Goal: Task Accomplishment & Management: Complete application form

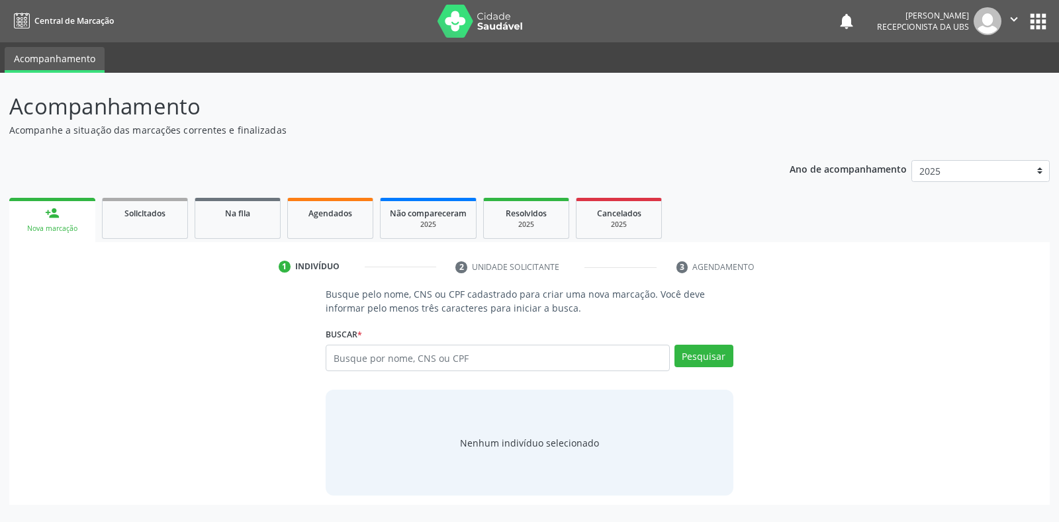
click at [332, 357] on input "text" at bounding box center [497, 358] width 343 height 26
type input "00771416440"
click at [703, 354] on button "Pesquisar" at bounding box center [703, 356] width 59 height 22
type input "00771416440"
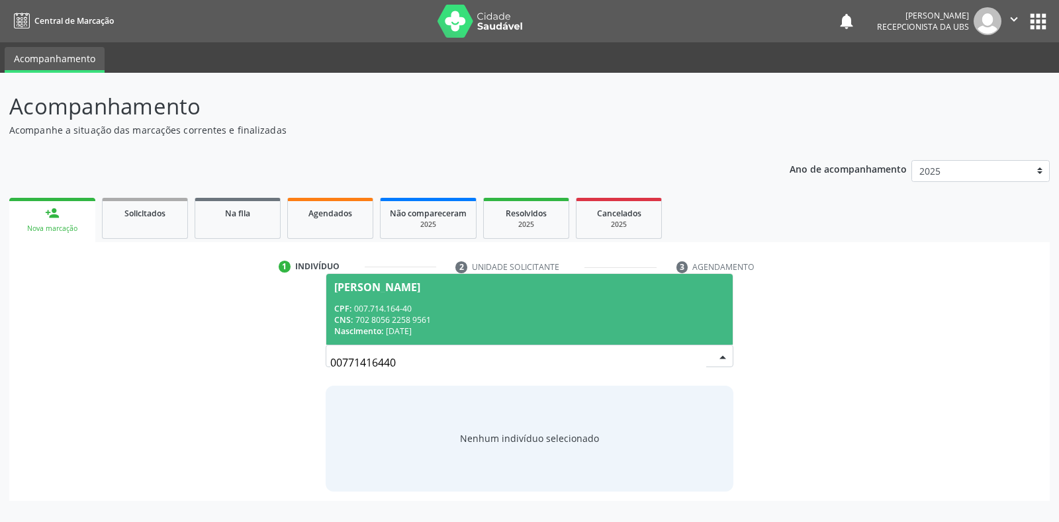
click at [363, 295] on span "[PERSON_NAME] CPF: 007.714.164-40 CNS: 702 8056 2258 9561 Nascimento: [DATE]" at bounding box center [529, 309] width 406 height 71
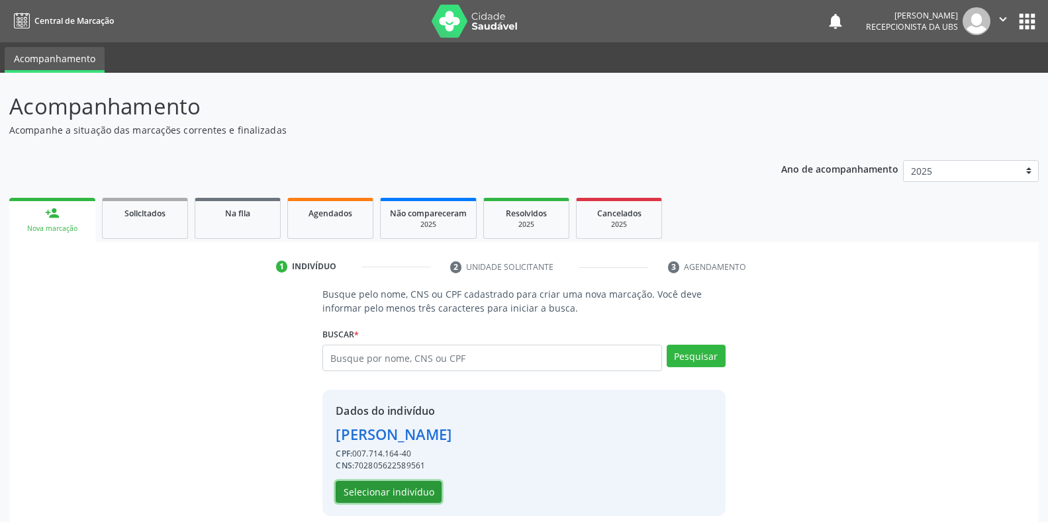
click at [391, 494] on button "Selecionar indivíduo" at bounding box center [389, 492] width 106 height 22
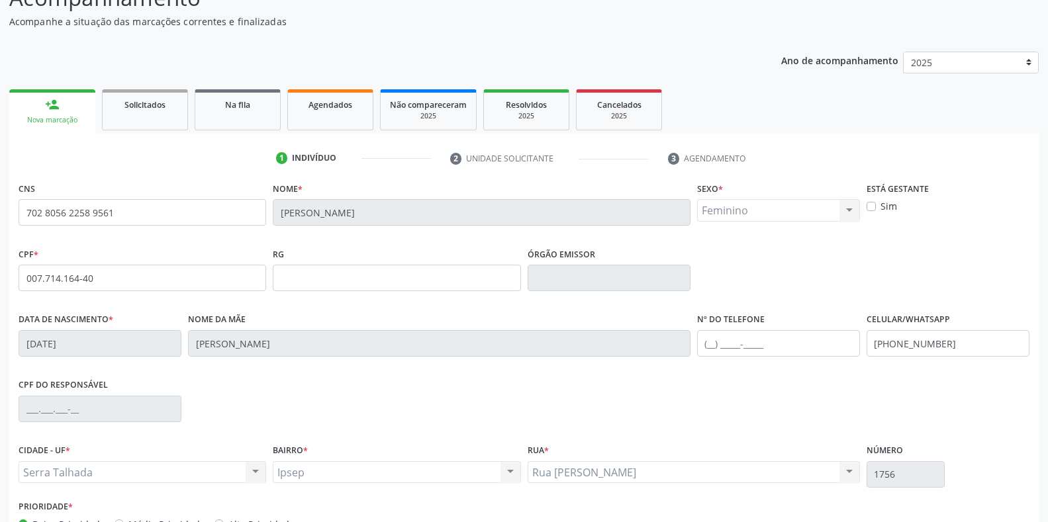
scroll to position [195, 0]
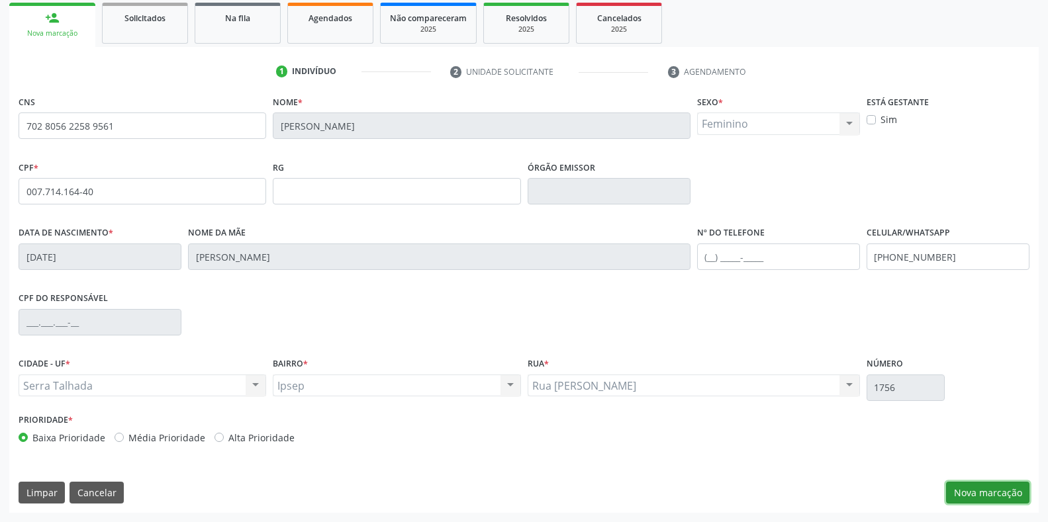
click at [984, 496] on button "Nova marcação" at bounding box center [987, 493] width 83 height 22
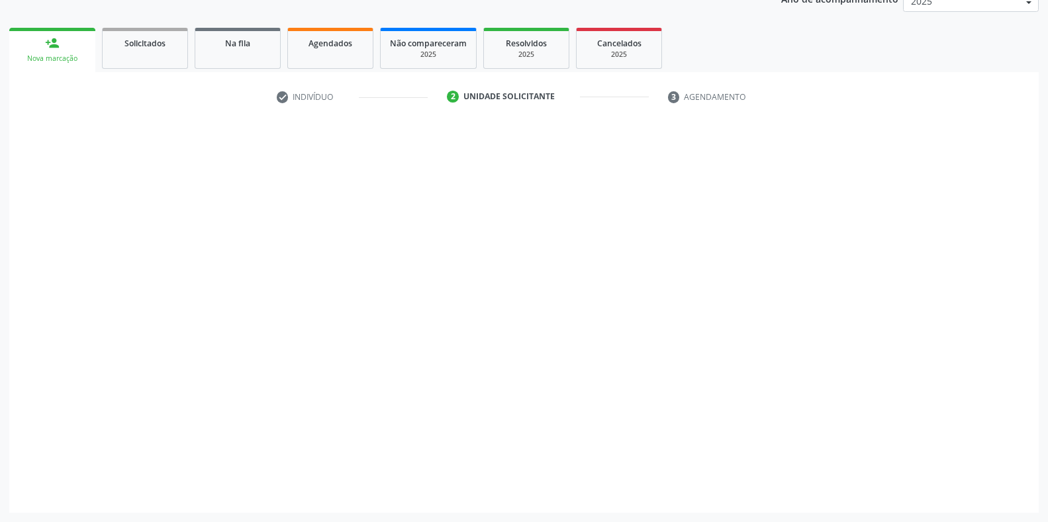
scroll to position [170, 0]
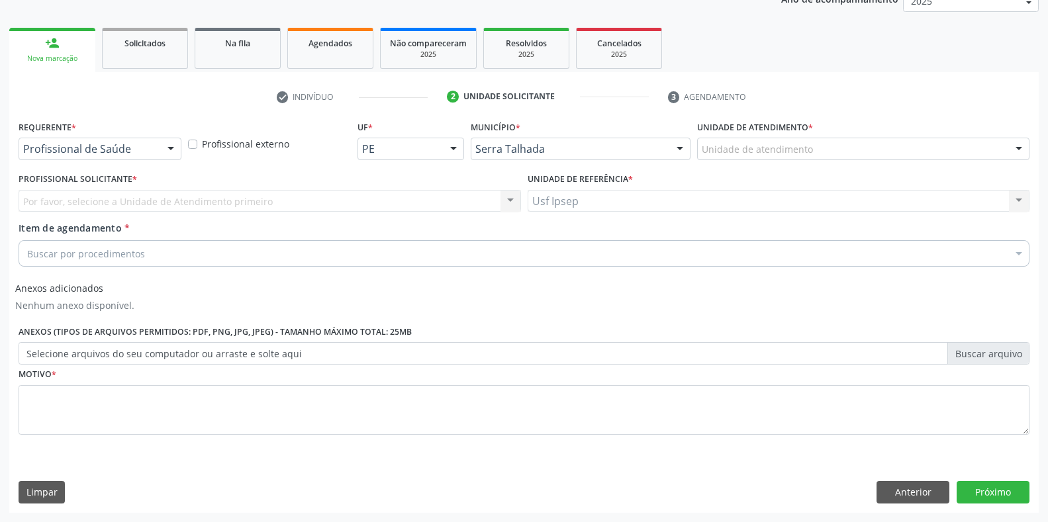
click at [168, 148] on div at bounding box center [171, 149] width 20 height 22
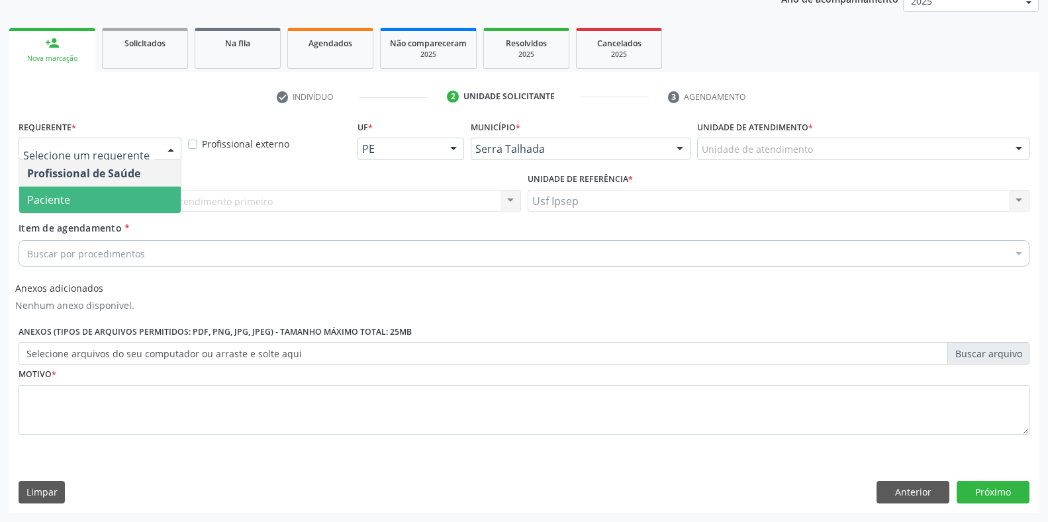
click at [109, 204] on span "Paciente" at bounding box center [99, 200] width 161 height 26
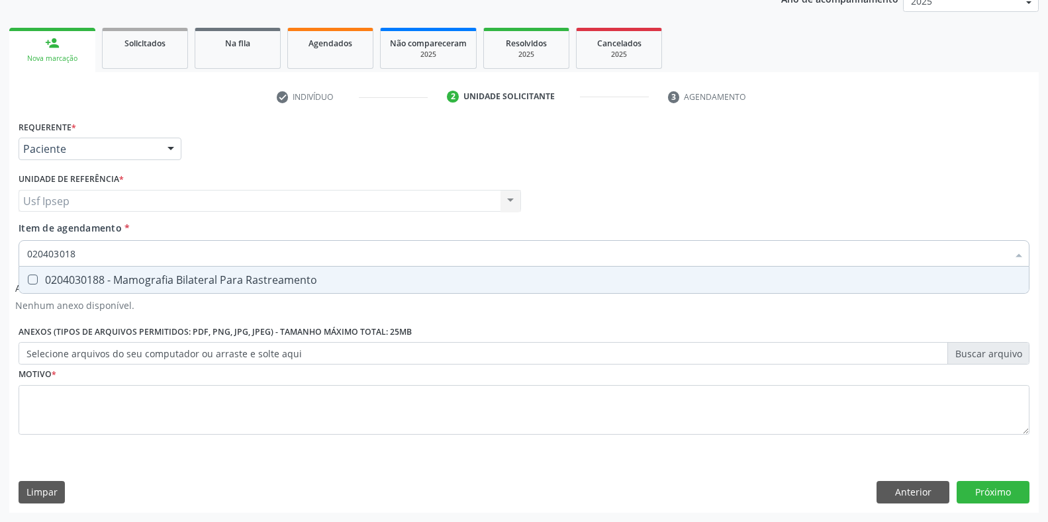
type input "0204030188"
click at [32, 281] on Rastreamento at bounding box center [33, 280] width 10 height 10
click at [28, 281] on Rastreamento "checkbox" at bounding box center [23, 279] width 9 height 9
checkbox Rastreamento "true"
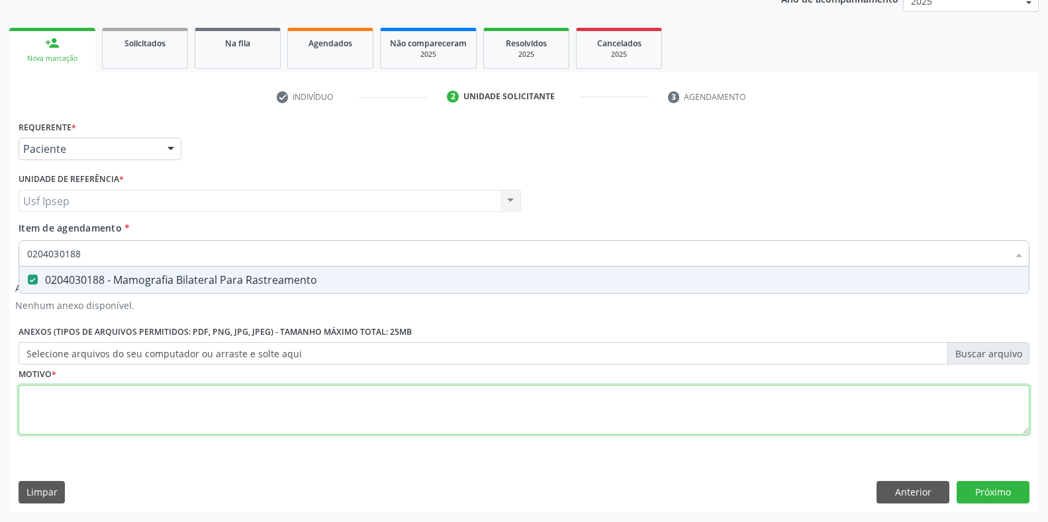
click at [38, 408] on div "Requerente * Paciente Profissional de Saúde Paciente Nenhum resultado encontrad…" at bounding box center [524, 285] width 1011 height 336
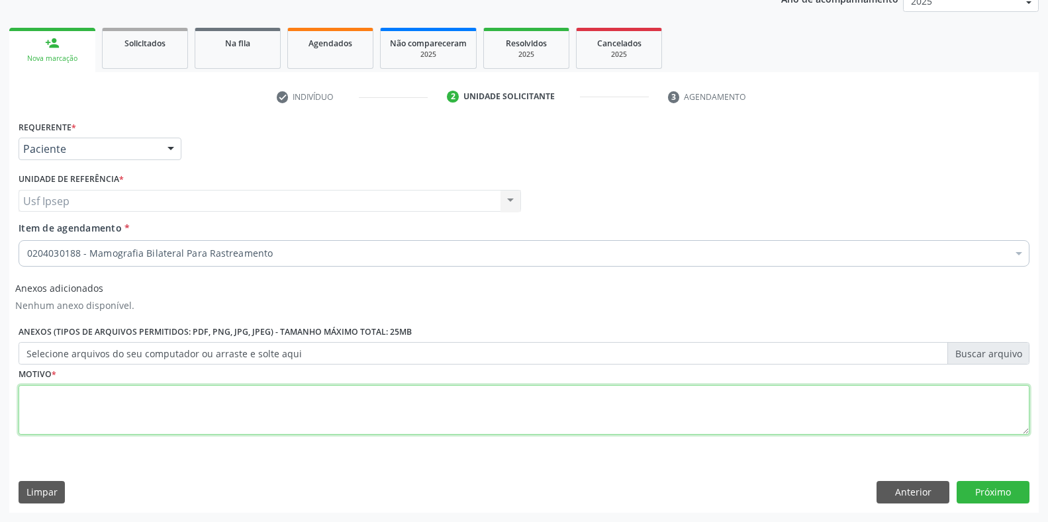
click at [34, 396] on textarea at bounding box center [524, 410] width 1011 height 50
type textarea "1"
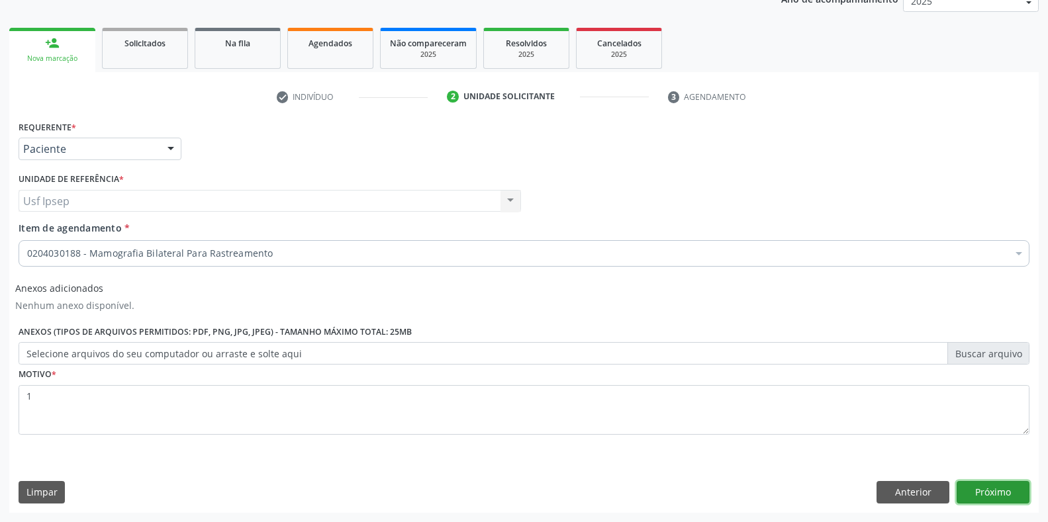
click at [979, 490] on button "Próximo" at bounding box center [992, 492] width 73 height 22
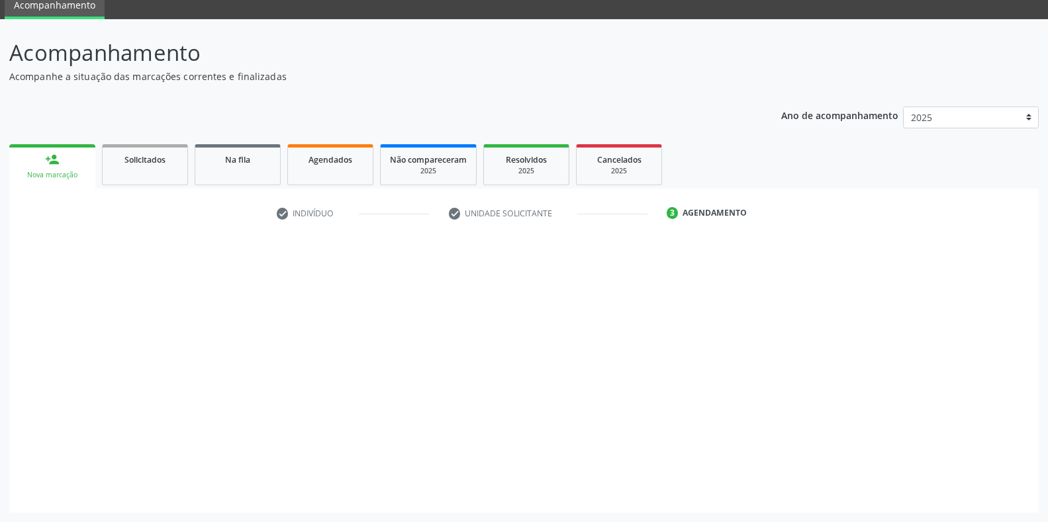
scroll to position [54, 0]
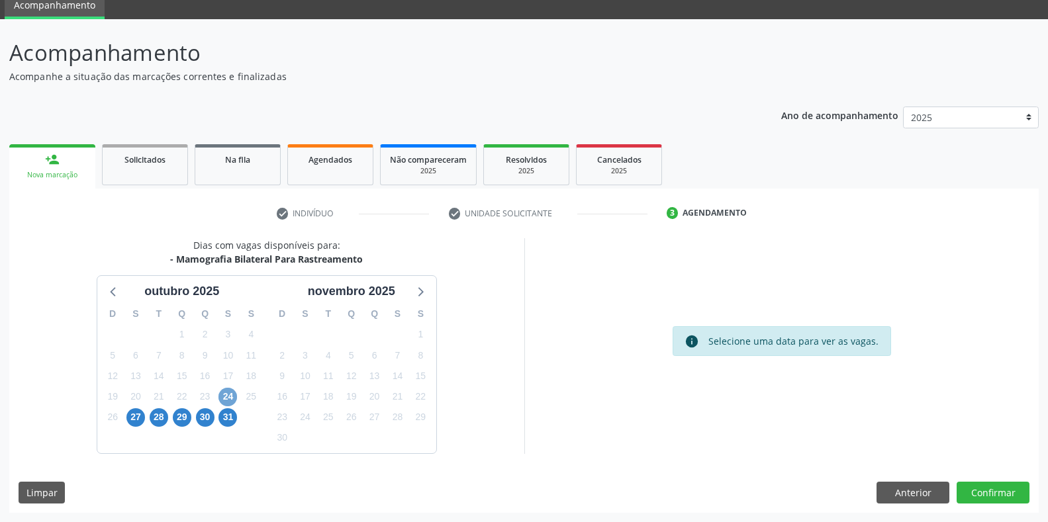
click at [232, 401] on span "24" at bounding box center [227, 397] width 19 height 19
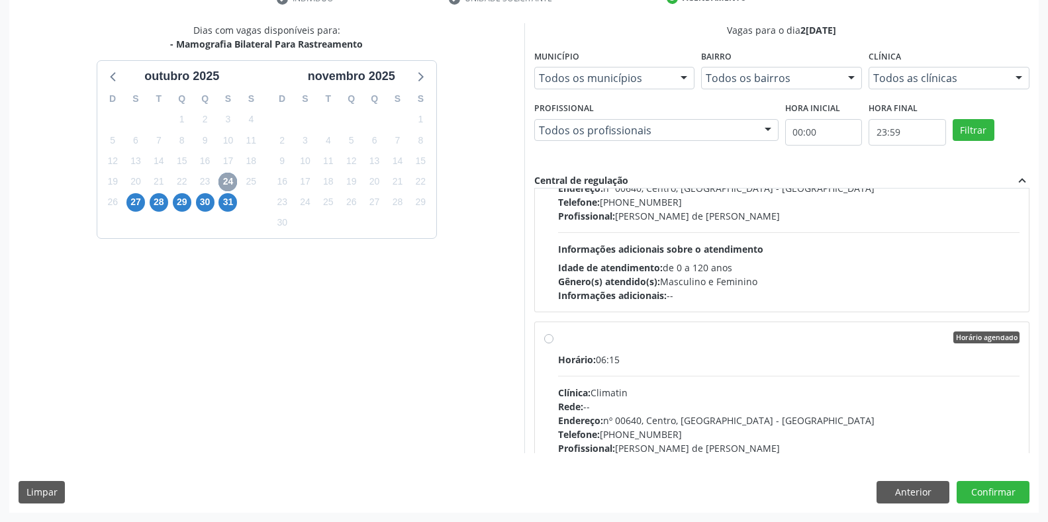
scroll to position [277, 0]
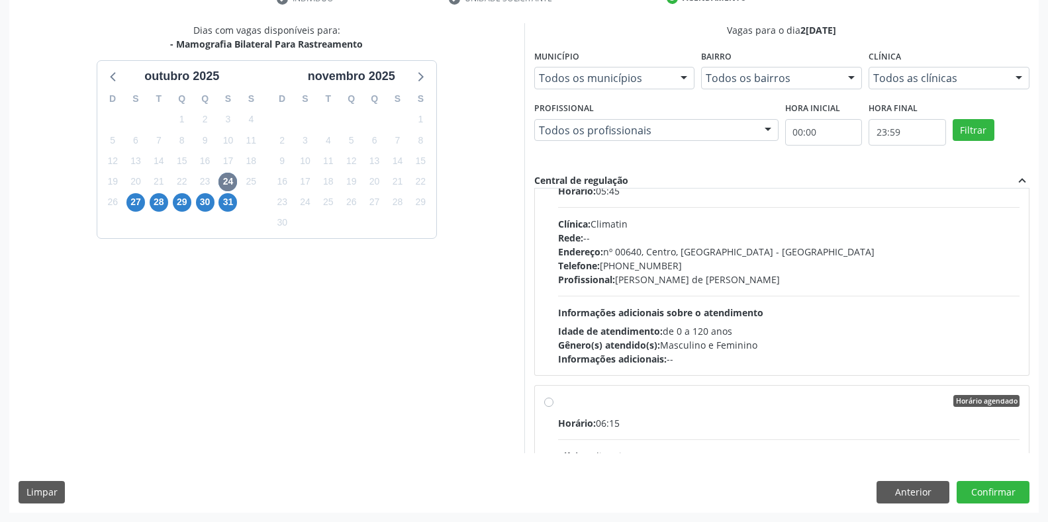
click at [558, 402] on label "Horário agendado Horário: 06:15 Clínica: Climatin Rede: -- Endereço: nº 00640, …" at bounding box center [789, 496] width 462 height 203
click at [551, 402] on input "Horário agendado Horário: 06:15 Clínica: Climatin Rede: -- Endereço: nº 00640, …" at bounding box center [548, 401] width 9 height 12
radio input "true"
click at [993, 484] on button "Confirmar" at bounding box center [992, 492] width 73 height 22
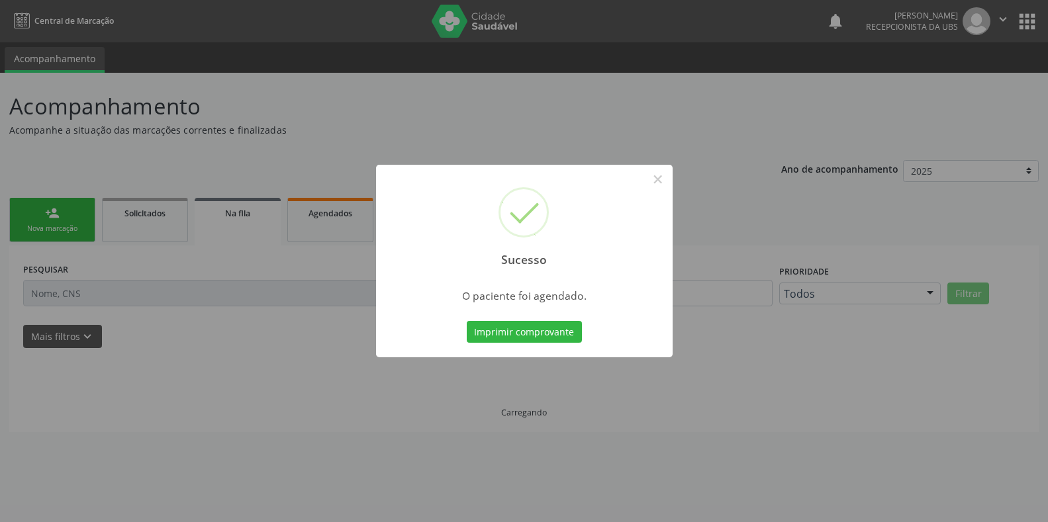
scroll to position [0, 0]
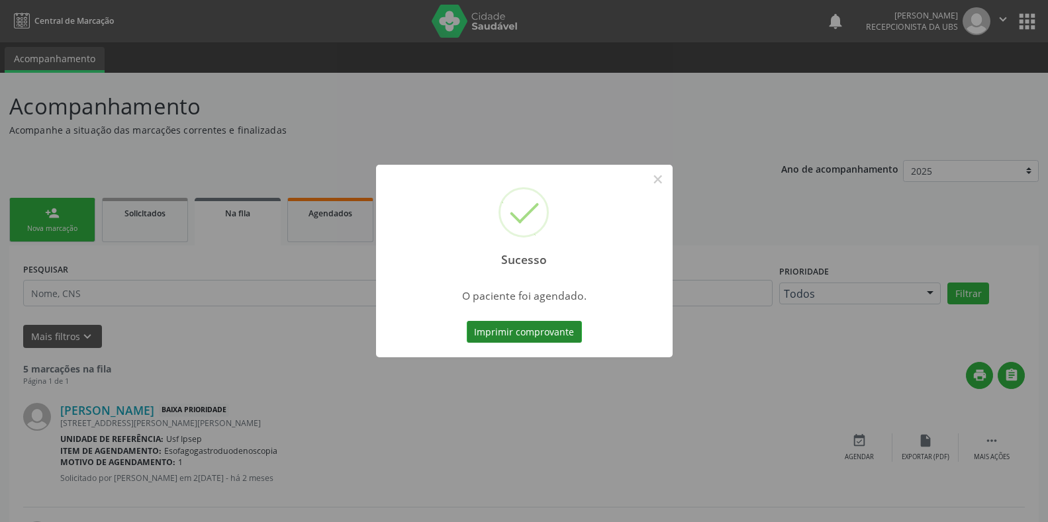
click at [486, 340] on button "Imprimir comprovante" at bounding box center [524, 332] width 115 height 22
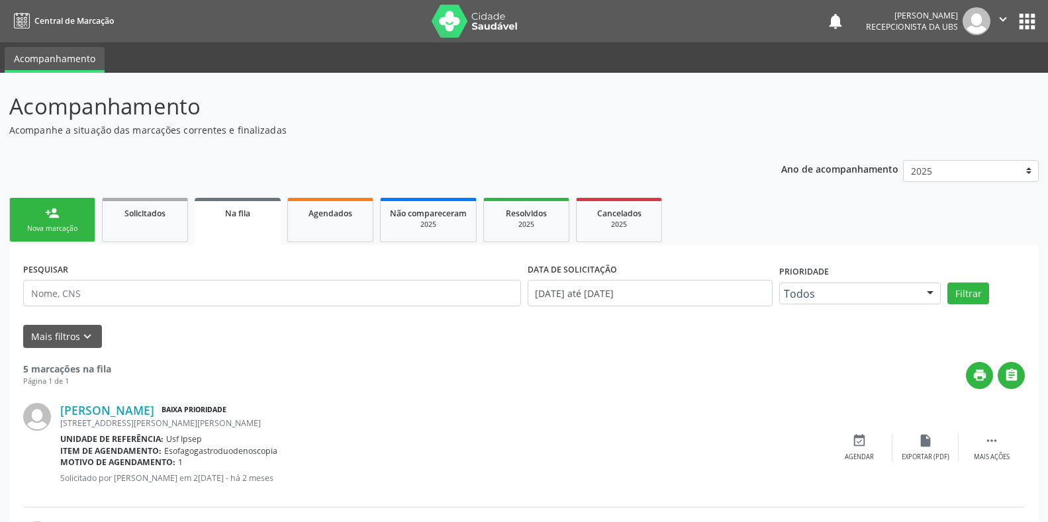
click at [45, 228] on div "Nova marcação" at bounding box center [52, 229] width 66 height 10
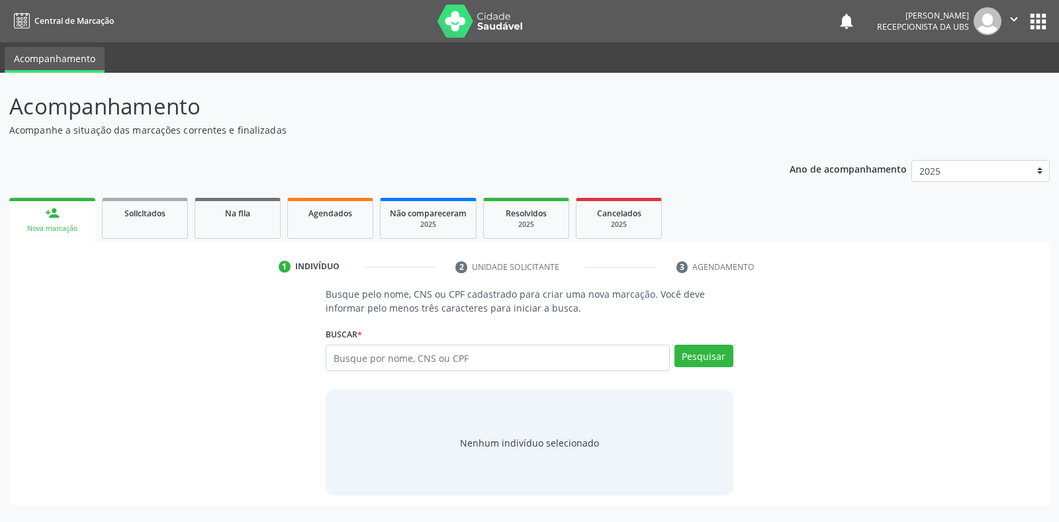
click at [441, 373] on div "Buscar * Busque por nome, CNS ou CPF Nenhum resultado encontrado para: " " Digi…" at bounding box center [529, 352] width 407 height 56
click at [341, 355] on input "text" at bounding box center [497, 358] width 343 height 26
type input "7087104554224235"
click at [696, 361] on button "Pesquisar" at bounding box center [703, 356] width 59 height 22
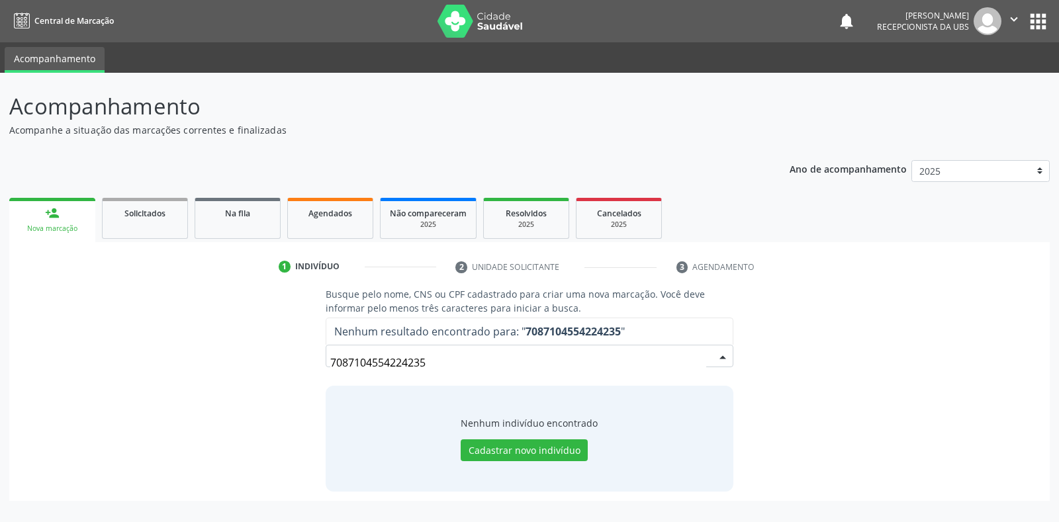
click at [433, 359] on input "7087104554224235" at bounding box center [517, 362] width 375 height 26
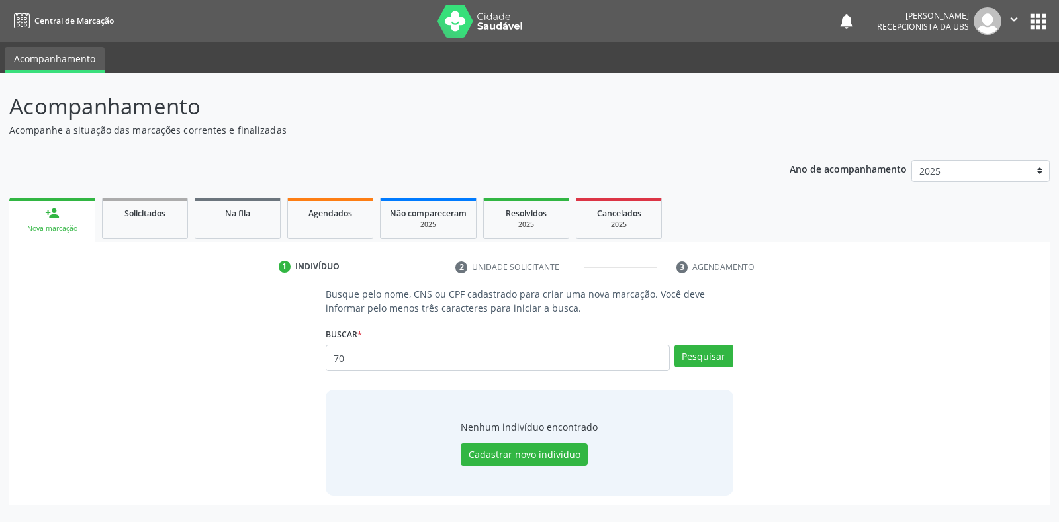
type input "7"
type input "708104554224235"
click at [684, 361] on button "Pesquisar" at bounding box center [703, 356] width 59 height 22
type input "708104554224235"
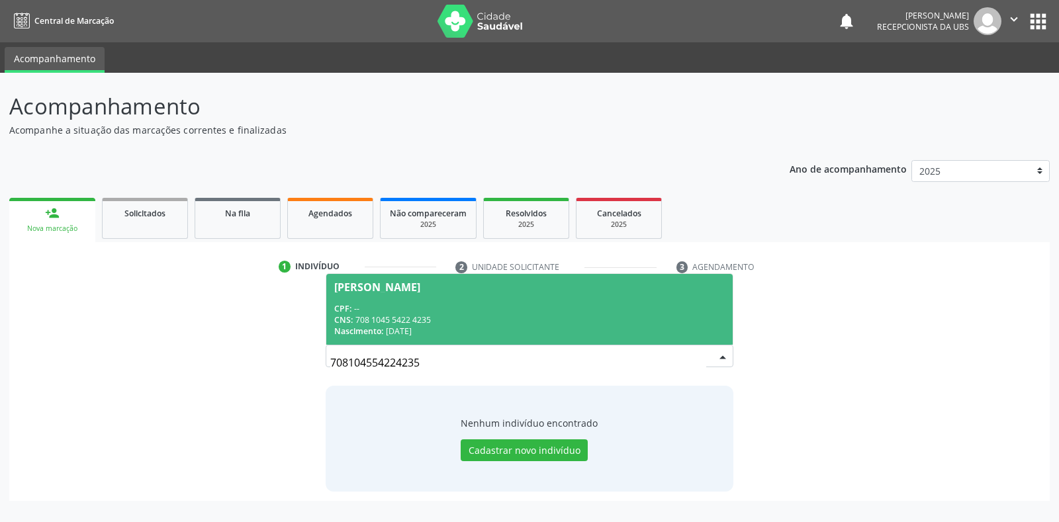
click at [365, 290] on div "[PERSON_NAME]" at bounding box center [377, 287] width 86 height 11
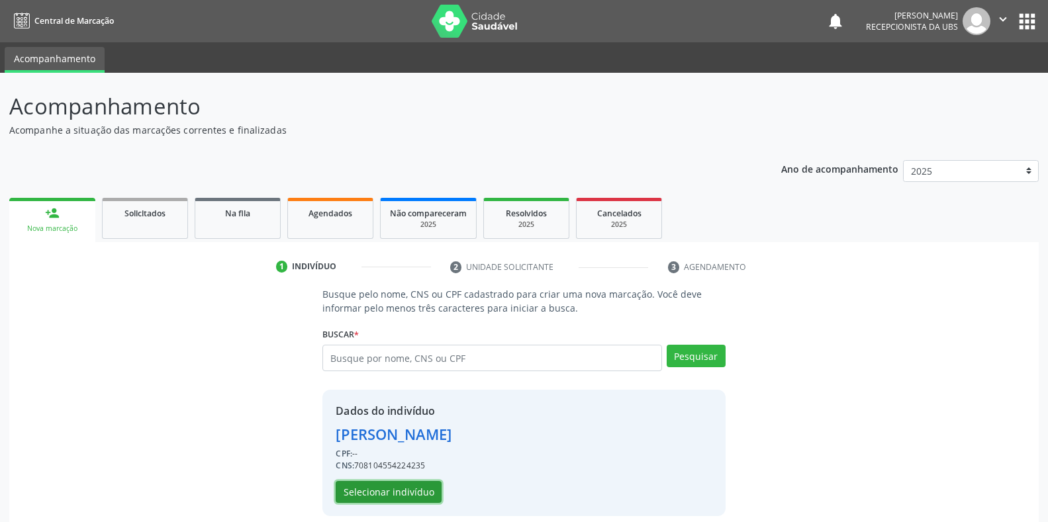
click at [355, 490] on button "Selecionar indivíduo" at bounding box center [389, 492] width 106 height 22
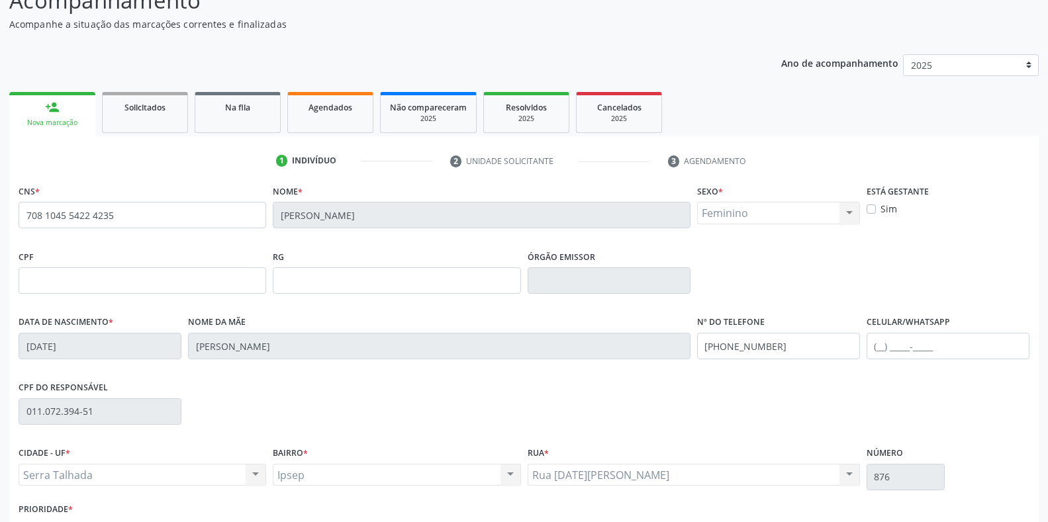
scroll to position [195, 0]
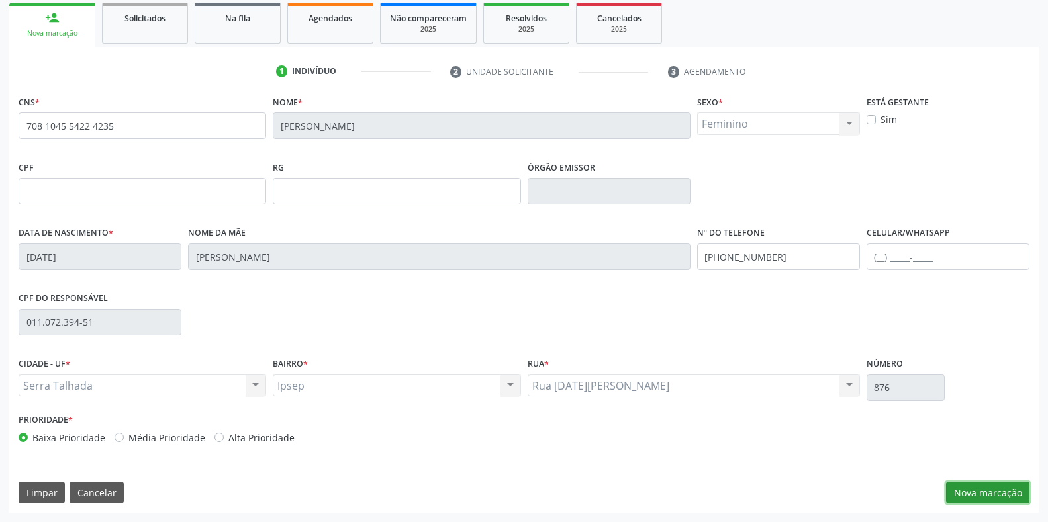
click at [966, 498] on button "Nova marcação" at bounding box center [987, 493] width 83 height 22
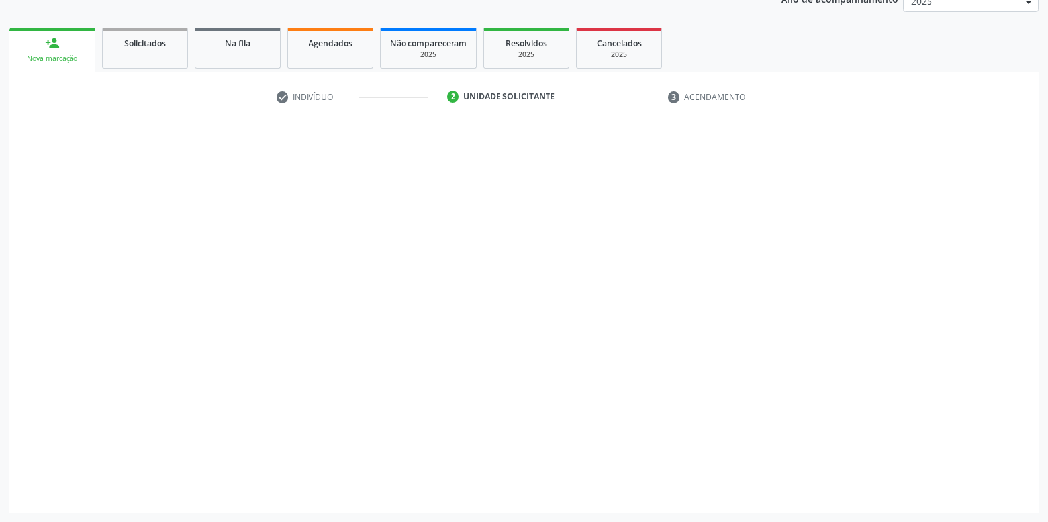
scroll to position [170, 0]
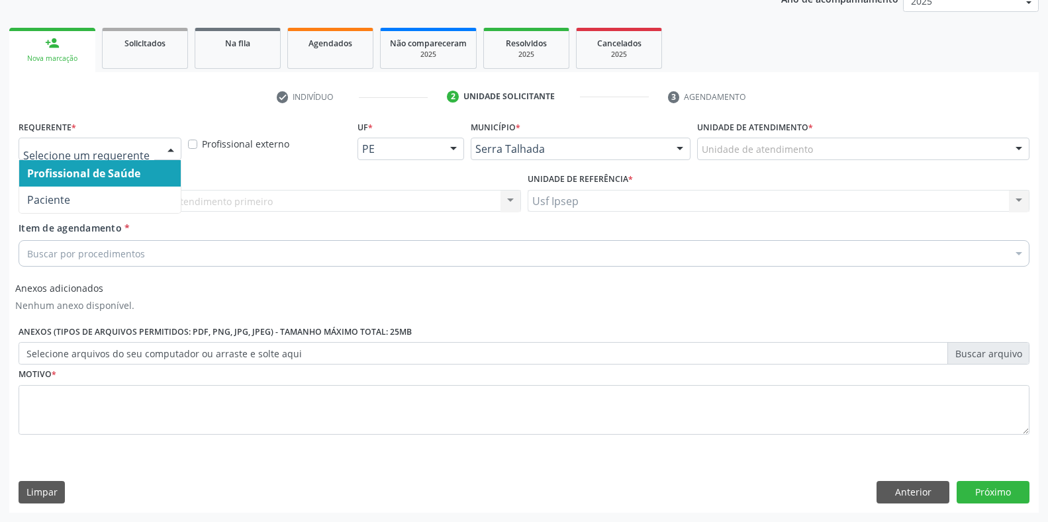
click at [167, 150] on div at bounding box center [171, 149] width 20 height 22
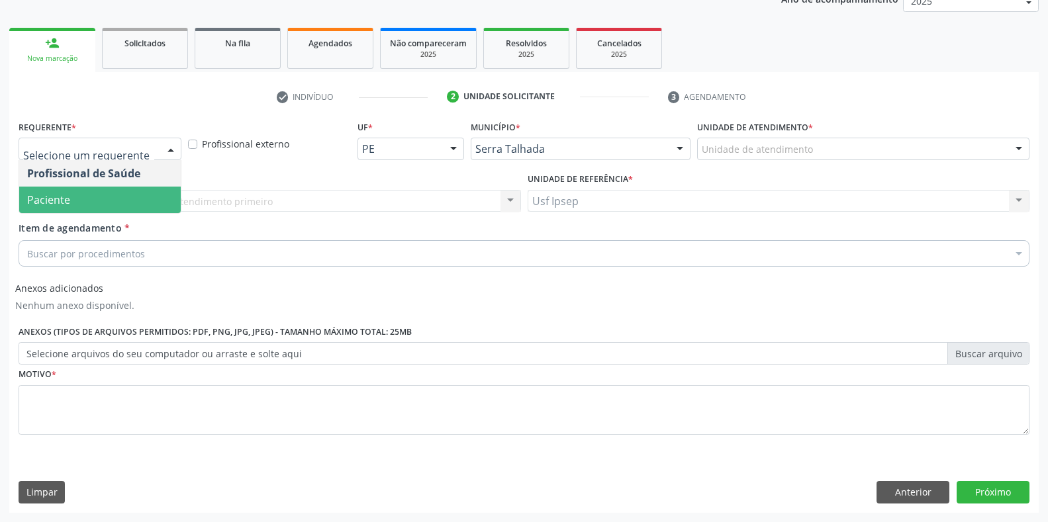
click at [62, 208] on span "Paciente" at bounding box center [99, 200] width 161 height 26
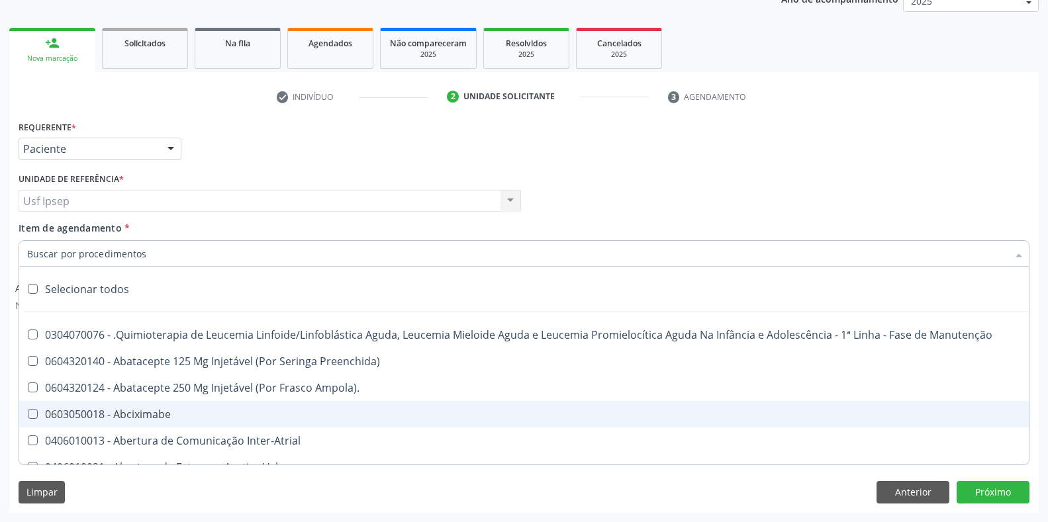
click at [30, 288] on label at bounding box center [33, 289] width 10 height 10
checkbox input "true"
checkbox Manutenção "true"
checkbox Preenchida\) "true"
checkbox Ampola\)\ "true"
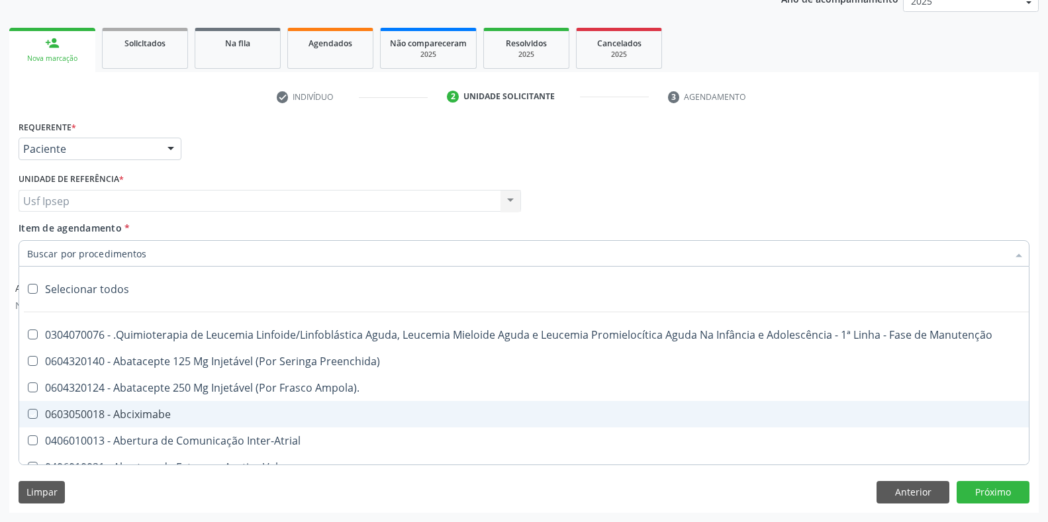
checkbox Abciximabe "true"
checkbox Inter-Atrial "true"
checkbox Valvar "true"
checkbox Adolescente\) "true"
checkbox Valvar "true"
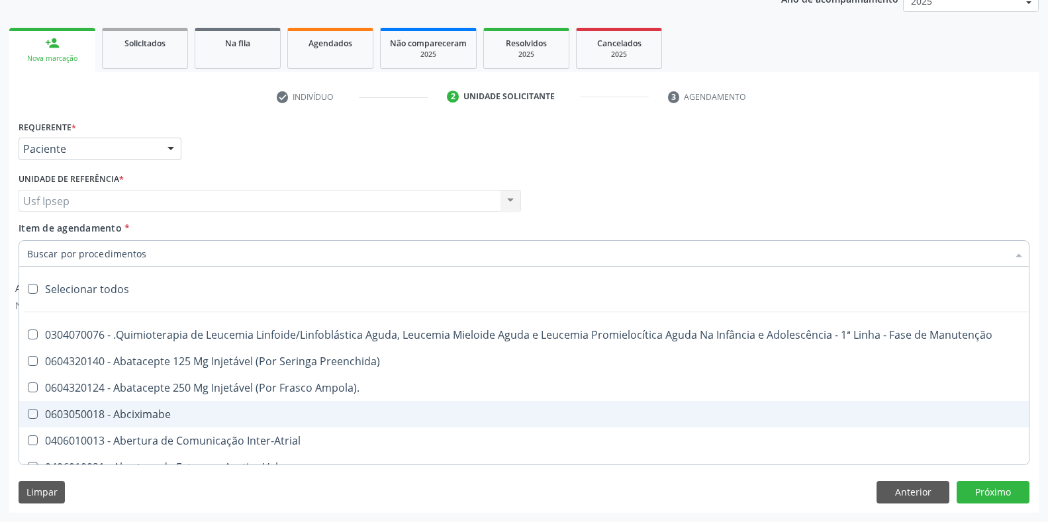
checkbox Adolescente\) "true"
checkbox Paciente\) "true"
checkbox Dente\) "true"
checkbox Comprimido\) "true"
checkbox \(Dornic\) "true"
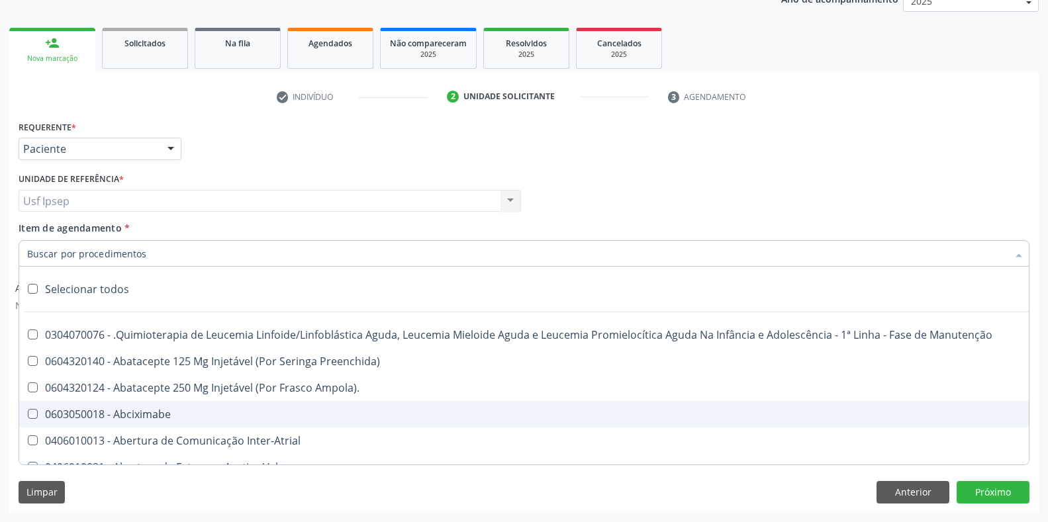
checkbox Capsula\) "true"
checkbox Psicossocial "true"
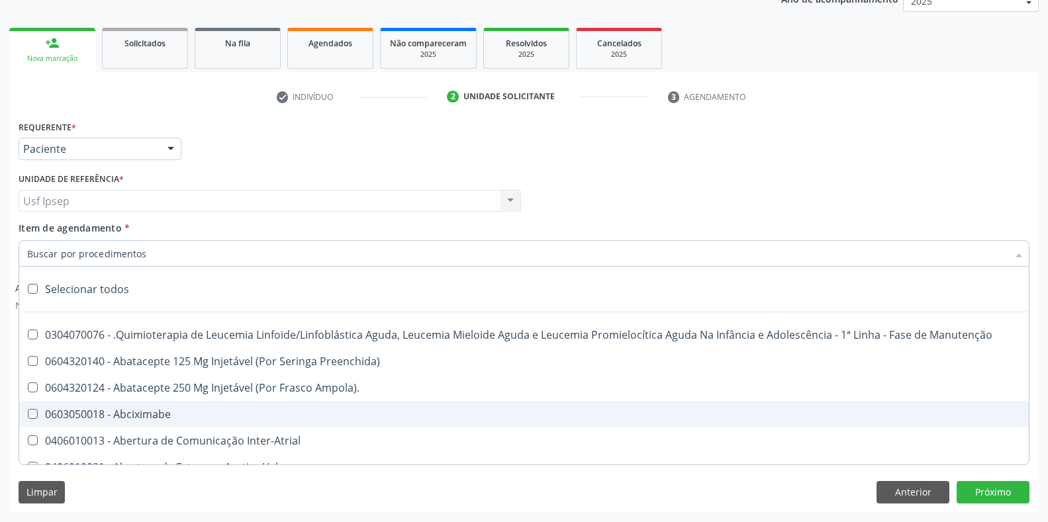
checkbox Risco "true"
checkbox Lei "true"
checkbox Psicossocial "true"
checkbox Diálise "true"
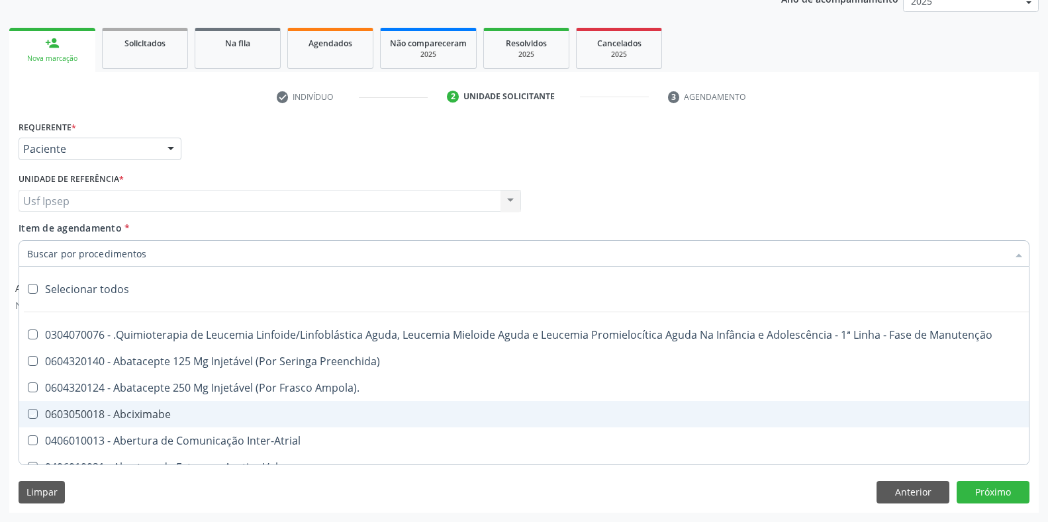
checkbox Reabilitação "true"
checkbox Reabilitacao "true"
checkbox \(Uai\)\ "true"
checkbox Fígado "true"
checkbox Pulmão "true"
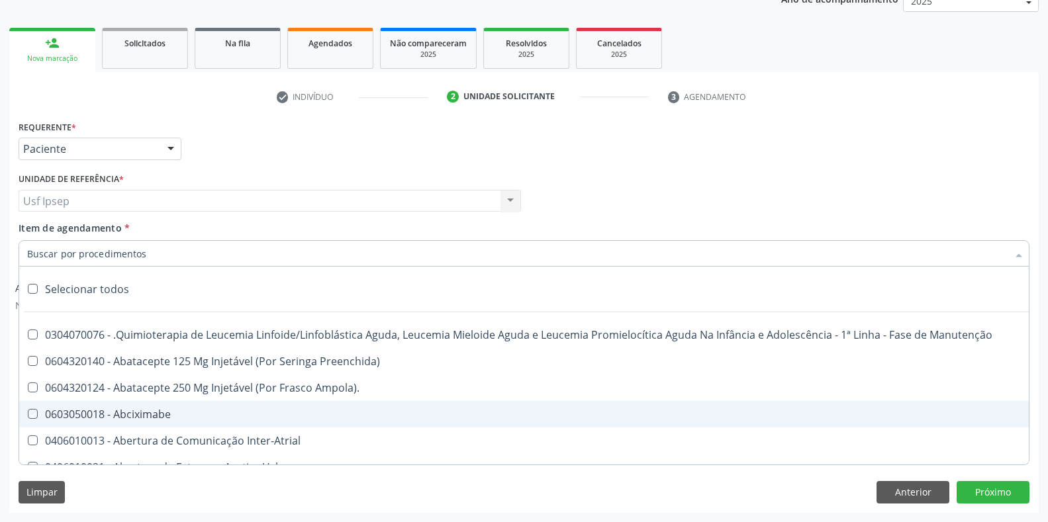
checkbox Rim "true"
checkbox Coclear "true"
checkbox Queimado "true"
checkbox Bilateral "true"
checkbox Queimado "true"
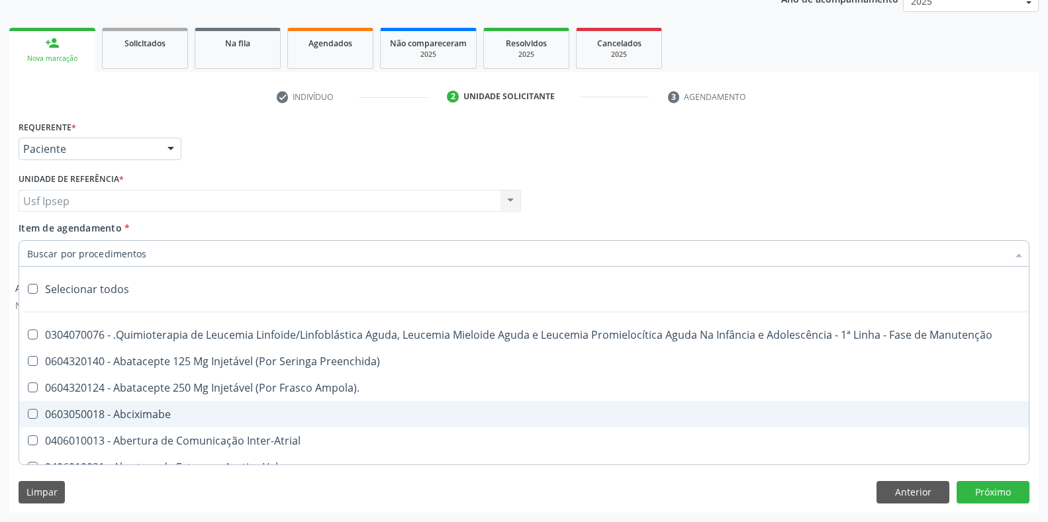
checkbox Trabalho "true"
checkbox Coração "true"
checkbox Cornea "true"
checkbox Fígado "true"
checkbox Aparentado "true"
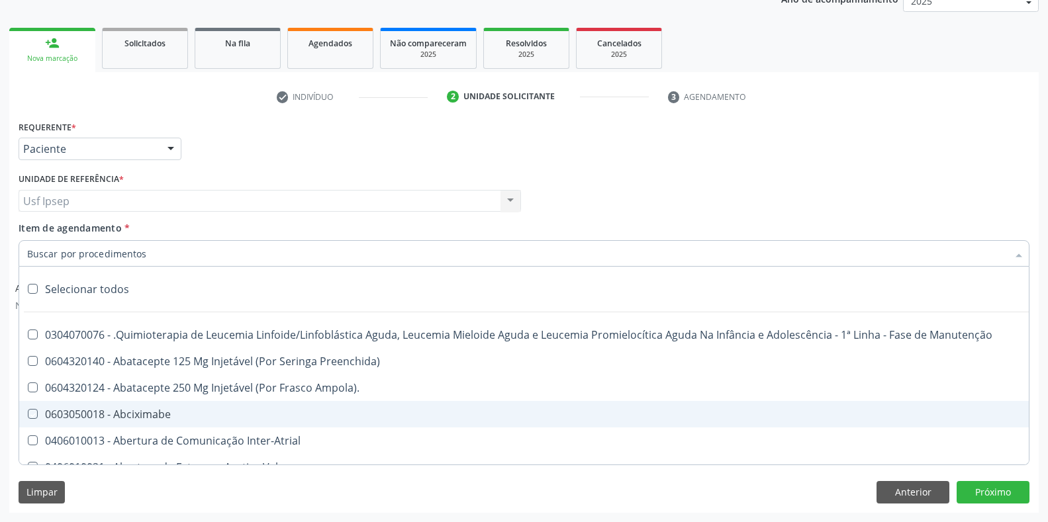
checkbox Aparentado "true"
checkbox Autogênico "true"
checkbox Pulmão "true"
checkbox Pâncreas "true"
checkbox Rim "true"
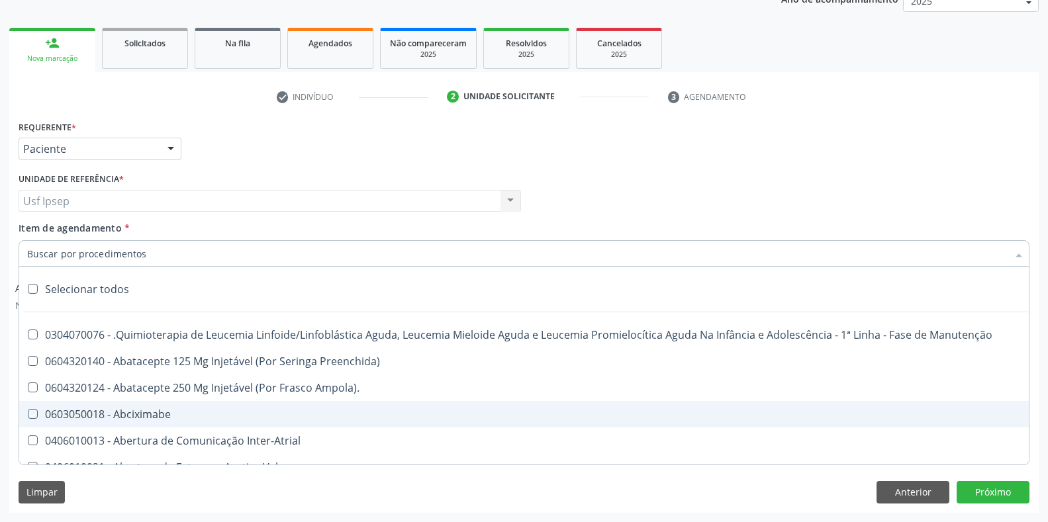
checkbox Multiprofissional "true"
checkbox Fenilcetonúria "true"
checkbox Cística "true"
checkbox Hemoglobinopatias "true"
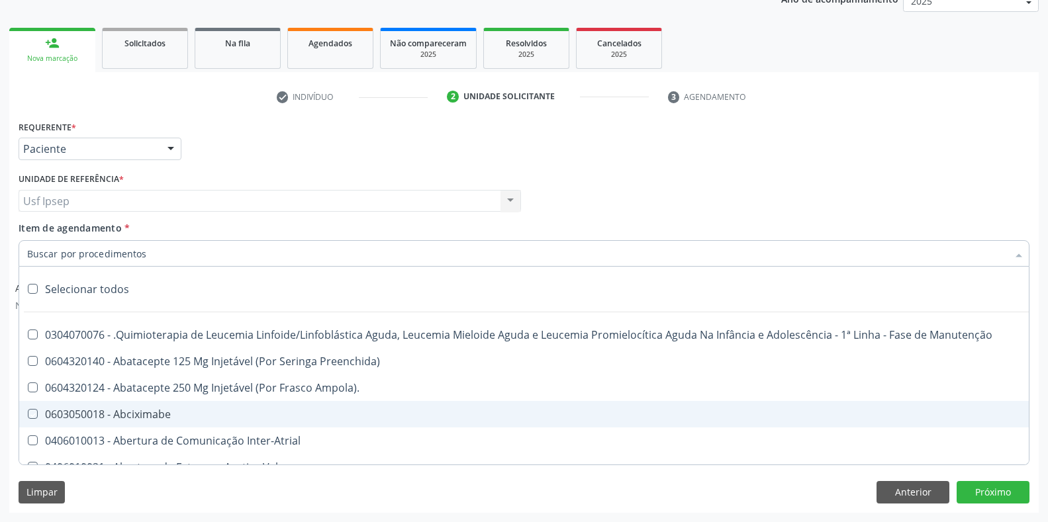
checkbox Congênito "true"
checkbox Coclear "true"
checkbox Osso "true"
checkbox Alternativa "true"
checkbox Terapeutica\) "true"
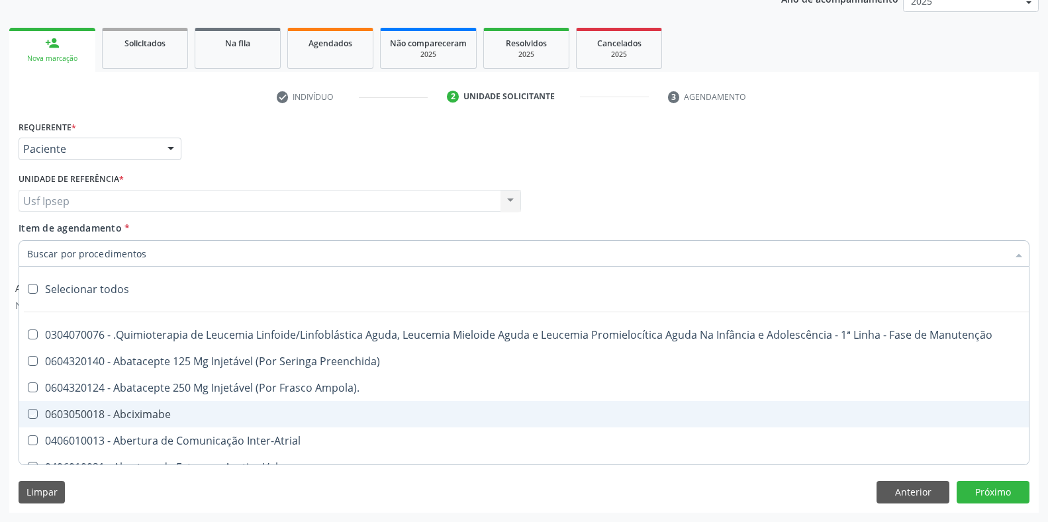
checkbox Nutricional "true"
checkbox Bloco "true"
checkbox Coração "true"
checkbox Fígado "true"
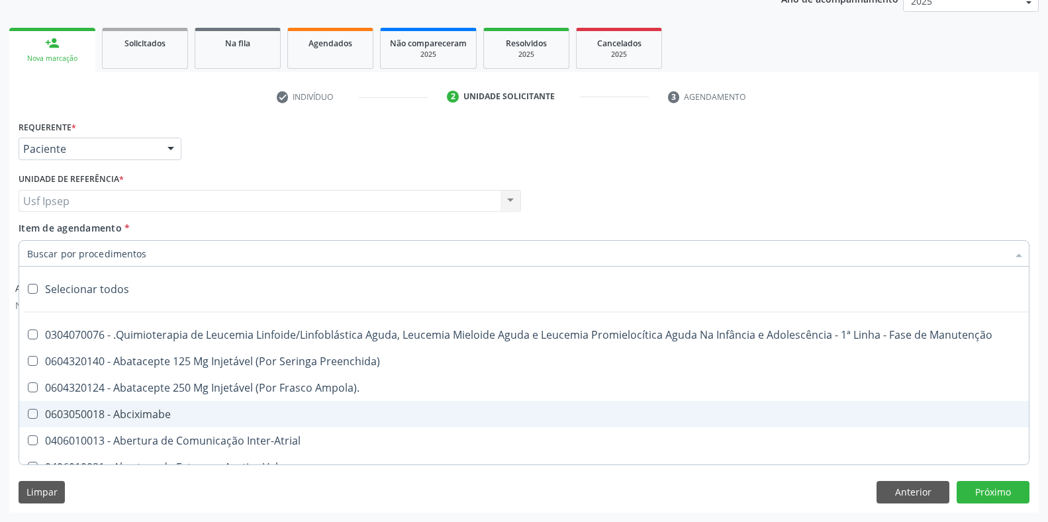
checkbox Pulmão "true"
checkbox Pâncreas "true"
checkbox Rim "true"
checkbox \(Uaa\)\ "true"
checkbox Terapêuticas\)\ "true"
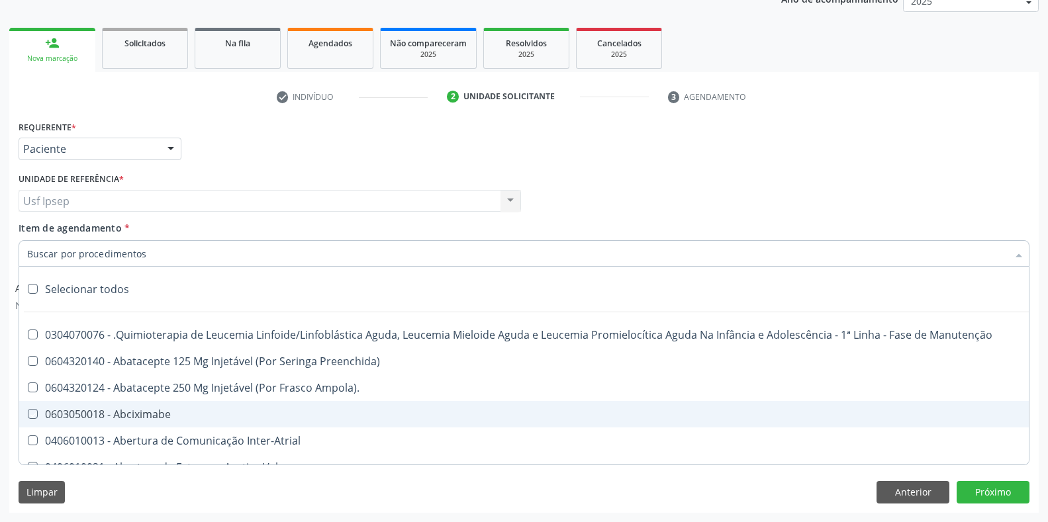
checkbox Psicossocial "true"
checkbox Complicada "true"
checkbox Tonometria "true"
checkbox Paciente\/Mês "true"
checkbox Biotinidase "true"
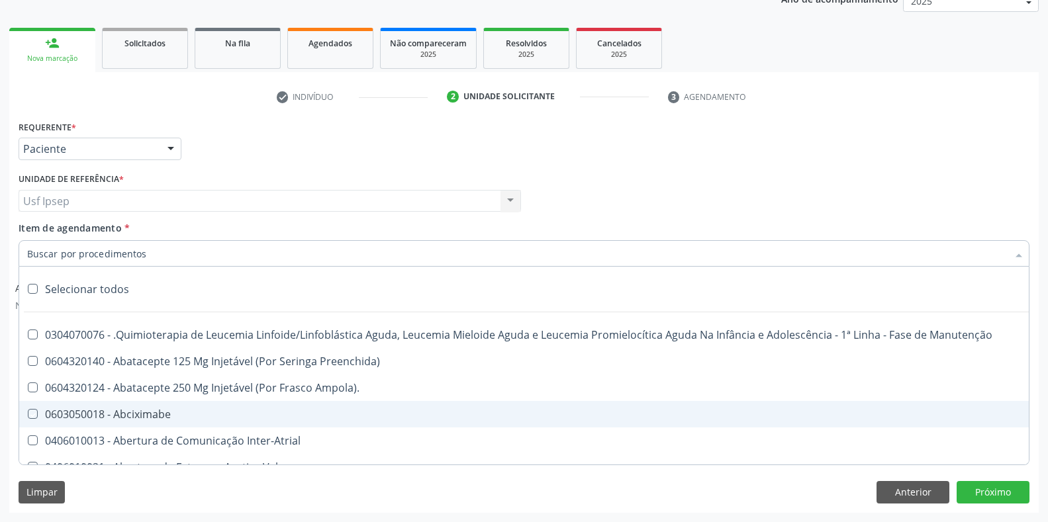
checkbox Congênita\ "true"
checkbox Clínico "true"
checkbox Pós-Operatório "true"
checkbox Trabalho "true"
checkbox Genético "true"
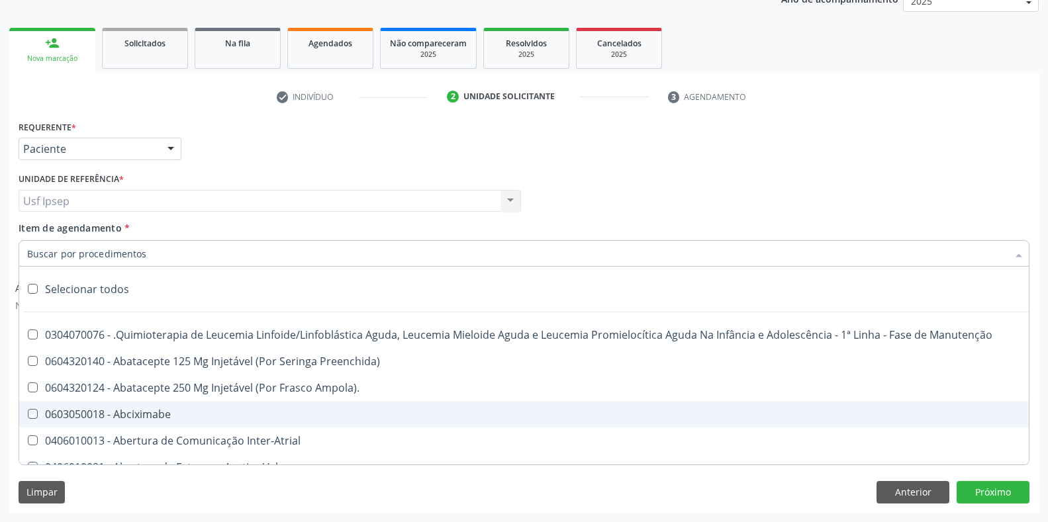
checkbox Preenchida\) "true"
checkbox A\) "true"
checkbox Ampola\) "true"
checkbox Preenchida\) "true"
checkbox B\) "true"
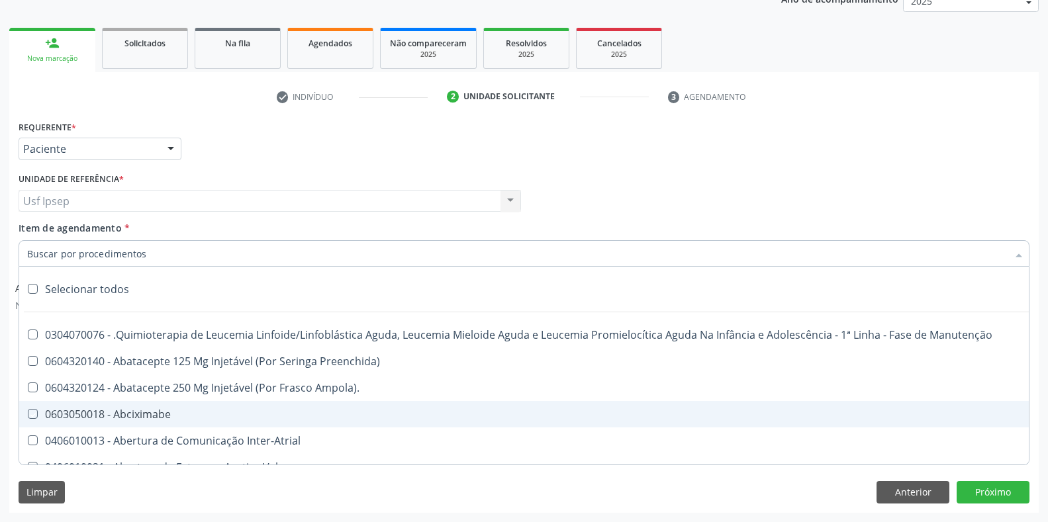
checkbox Rodas "true"
checkbox Quadril "true"
checkbox Tronco "true"
checkbox Locomoção "true"
checkbox Oftalmológica "true"
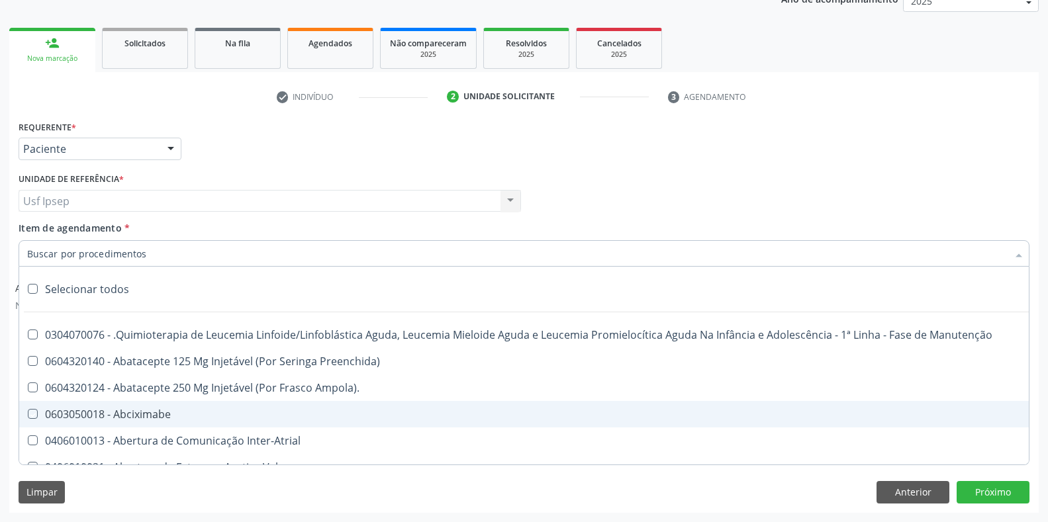
checkbox Ortopédica "true"
checkbox Dentária "true"
checkbox Rodas "true"
checkbox Adenograma "true"
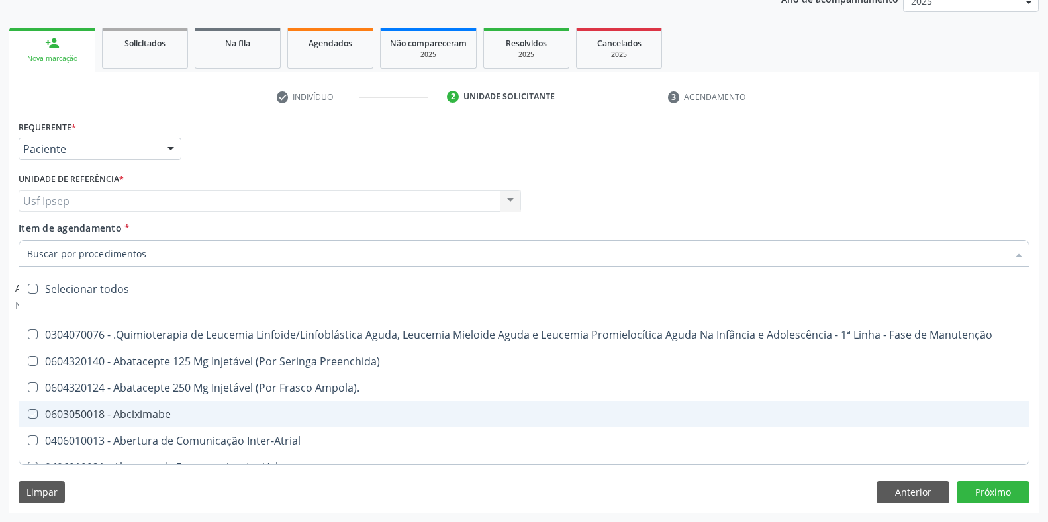
checkbox Adenoidectomia "true"
checkbox Deficiência "true"
checkbox Crianças "true"
checkbox I\) "true"
checkbox Especializada\ "true"
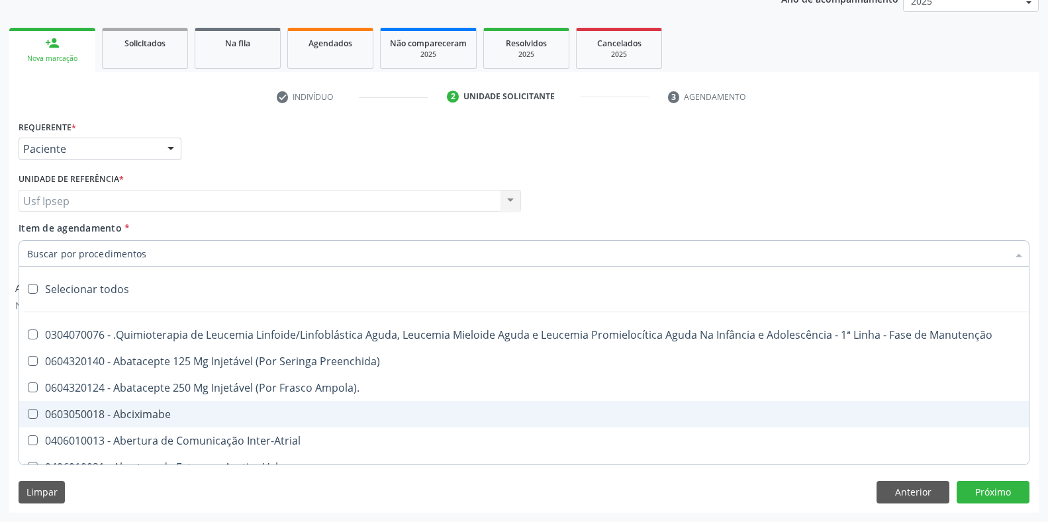
checkbox Medicamento\(S\) "true"
checkbox Parenteral\) "true"
checkbox Endovenosa "true"
checkbox Intramuscular "true"
checkbox Oral "true"
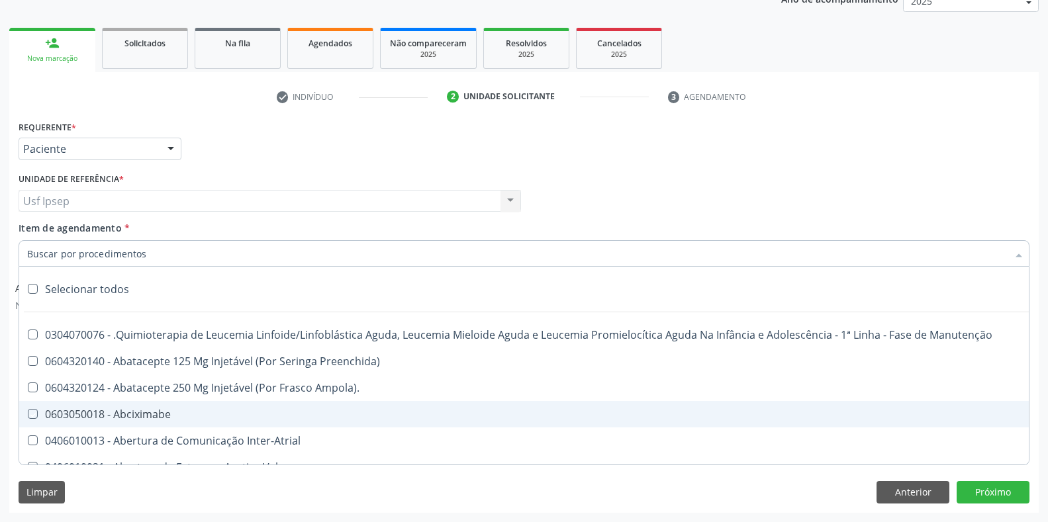
checkbox \(Sc\) "true"
checkbox Sífilis "true"
checkbox A "true"
checkbox Terapeutica "true"
checkbox Arterial "true"
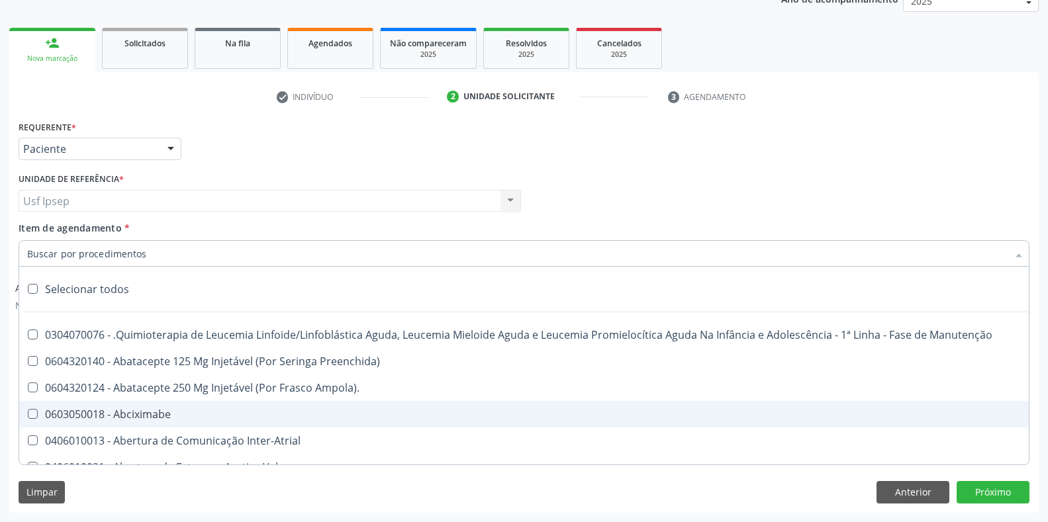
checkbox Temperatura "true"
checkbox Transeptal "true"
checkbox Cnrac\) "true"
checkbox Paciente "true"
checkbox Cnrac\) "true"
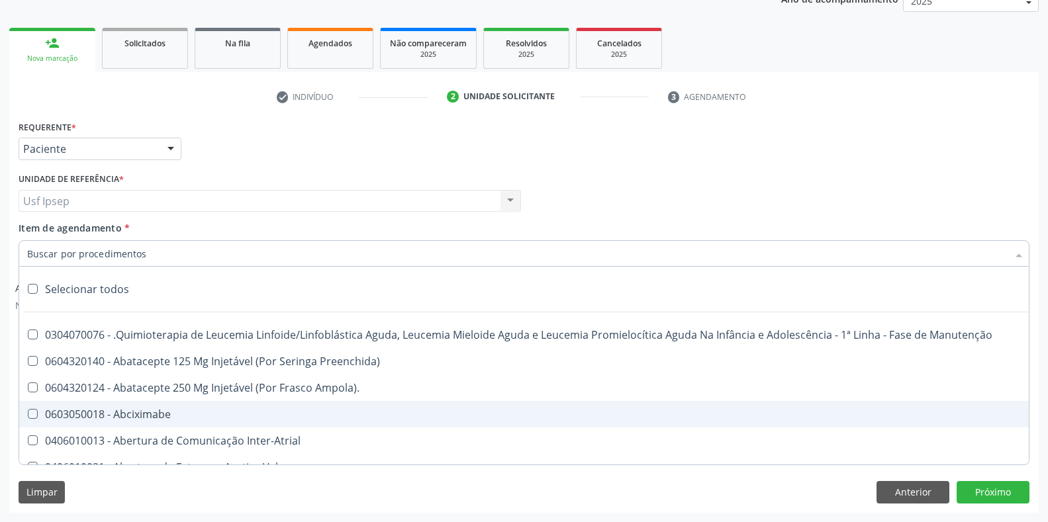
checkbox S\/Pernoite "true"
checkbox Pernoite "true"
checkbox Acompanhante "true"
checkbox Agudizadas "true"
checkbox Oclusal "true"
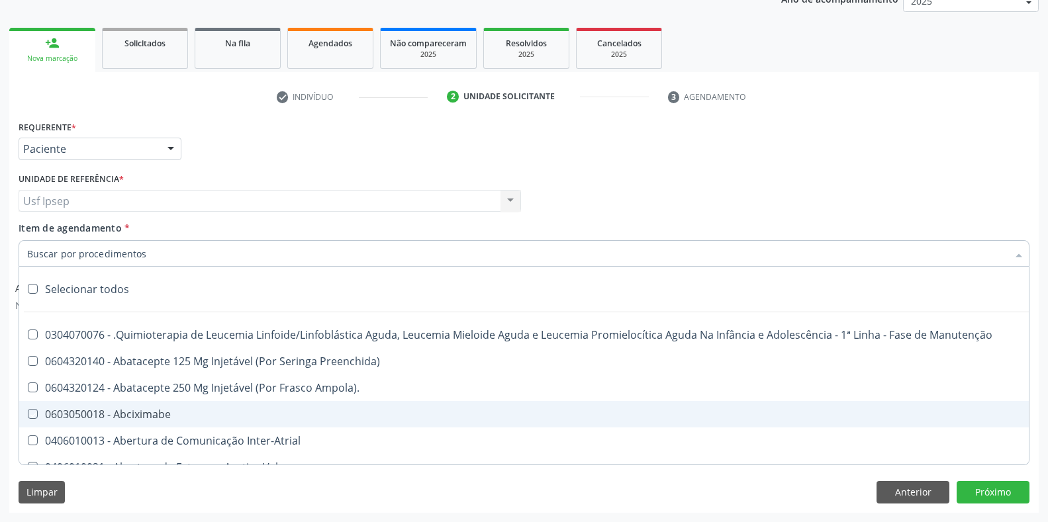
checkbox Vaginal "true"
checkbox Ml\) "true"
checkbox Hepático "true"
checkbox Angiografico\) "true"
checkbox Craniano "true"
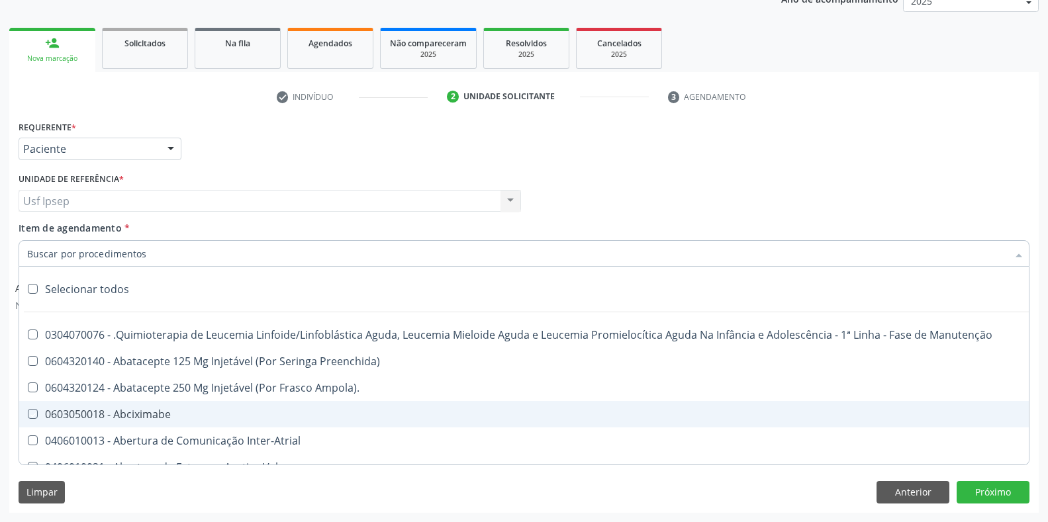
checkbox Ml\) "true"
checkbox Injetável "true"
checkbox Capsula\) "true"
checkbox Ampola\) "true"
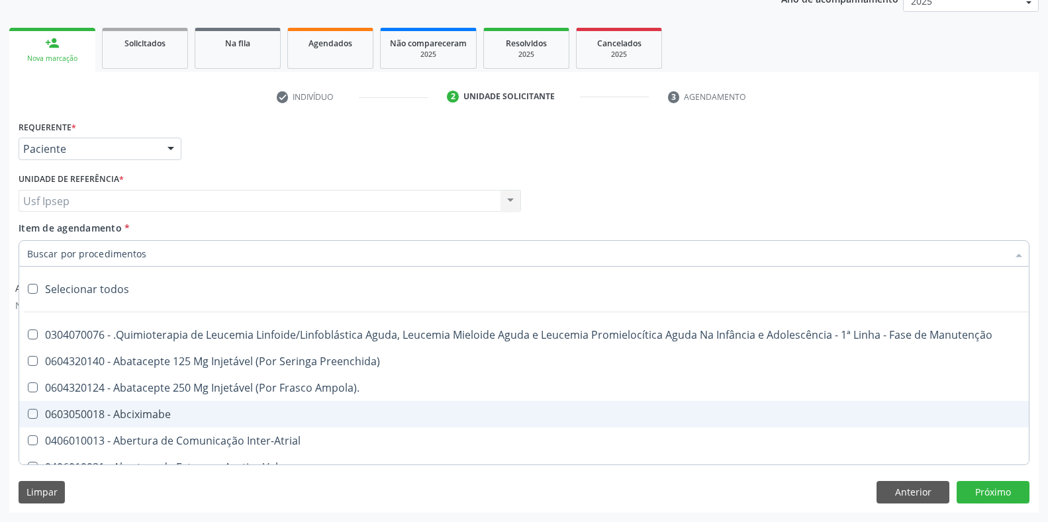
checkbox Ml\) "true"
checkbox Frasco-Ampola\) "true"
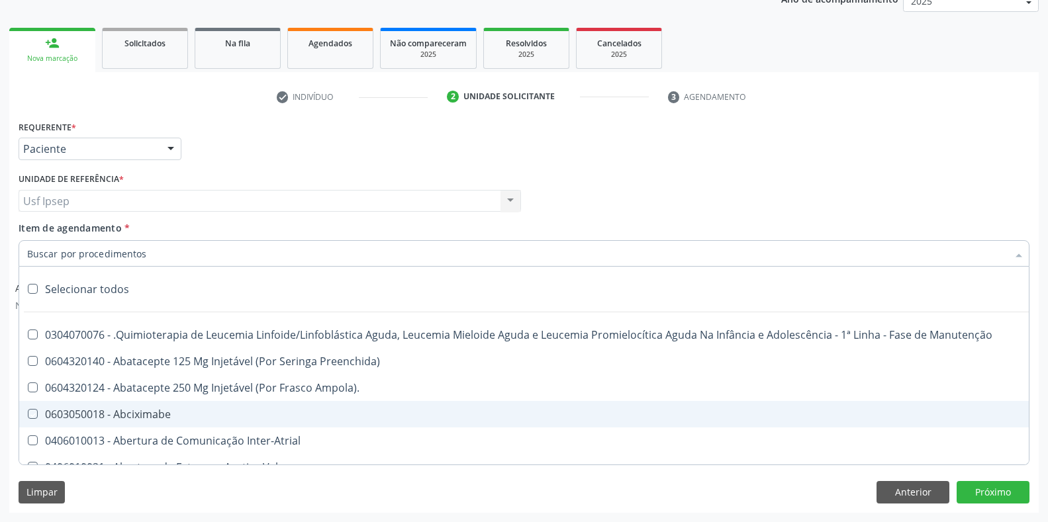
checkbox Frasco-Ampola\) "true"
checkbox Ml\) "true"
checkbox Frasco-Ampola\) "true"
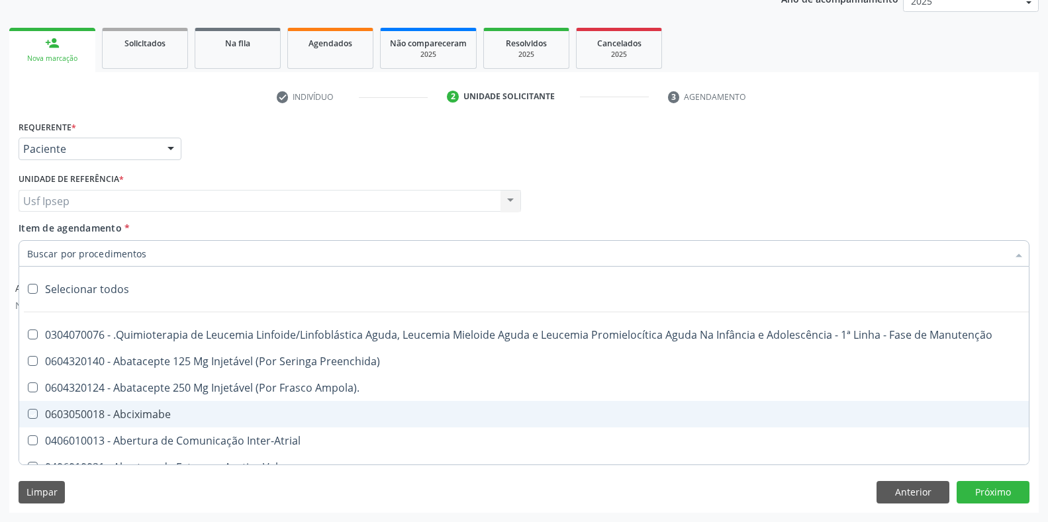
checkbox Ampola\) "true"
checkbox 5Ml\) "true"
checkbox Simples "true"
checkbox Ar "true"
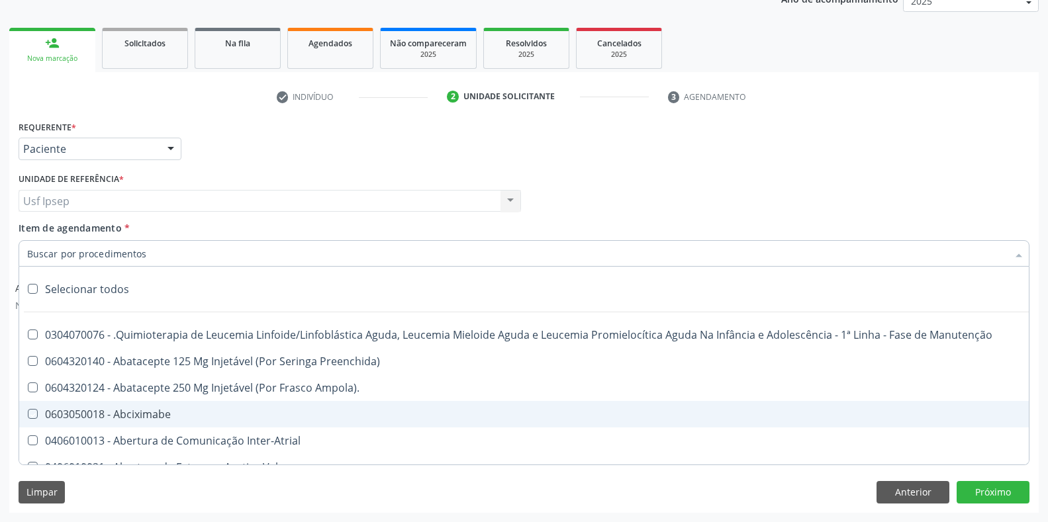
checkbox Miotendinoso "true"
checkbox Pé "true"
checkbox Pé\) "true"
checkbox Columela "true"
checkbox Bucomaxilofacial "true"
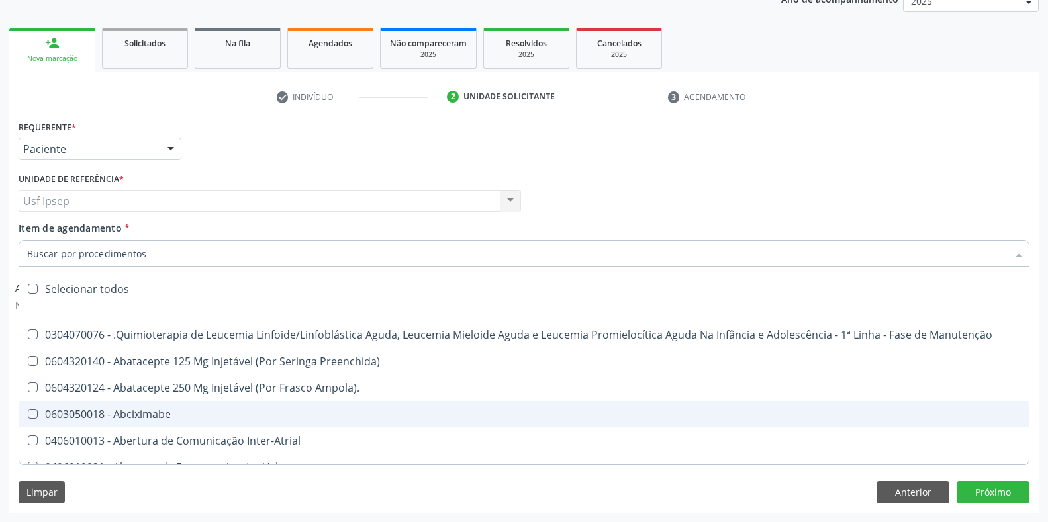
checkbox Especializada "true"
checkbox Ampola\) "true"
checkbox Crâniofacial "true"
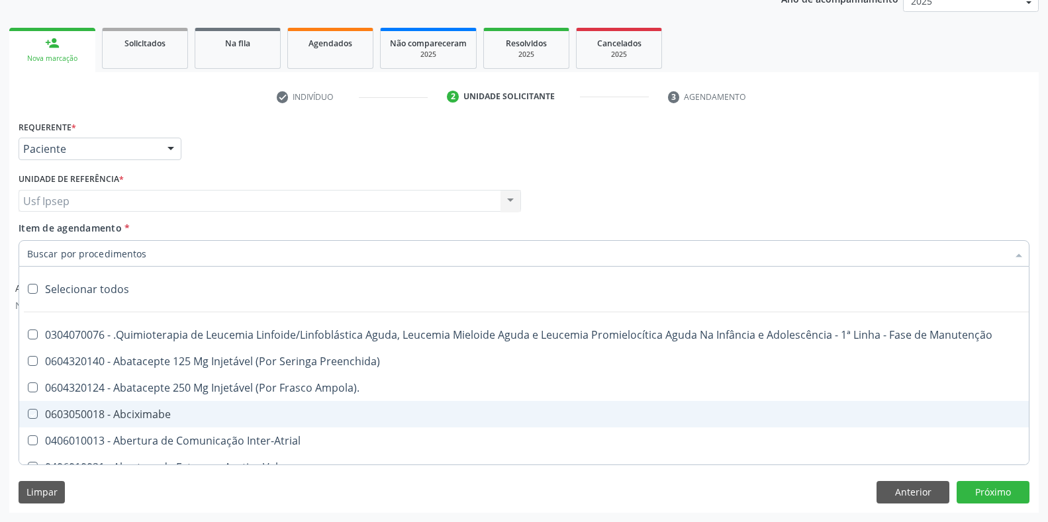
checkbox Comprimido\) "true"
checkbox Revestido\) "true"
checkbox Amigdalectomia "true"
checkbox Adenoidectomia "true"
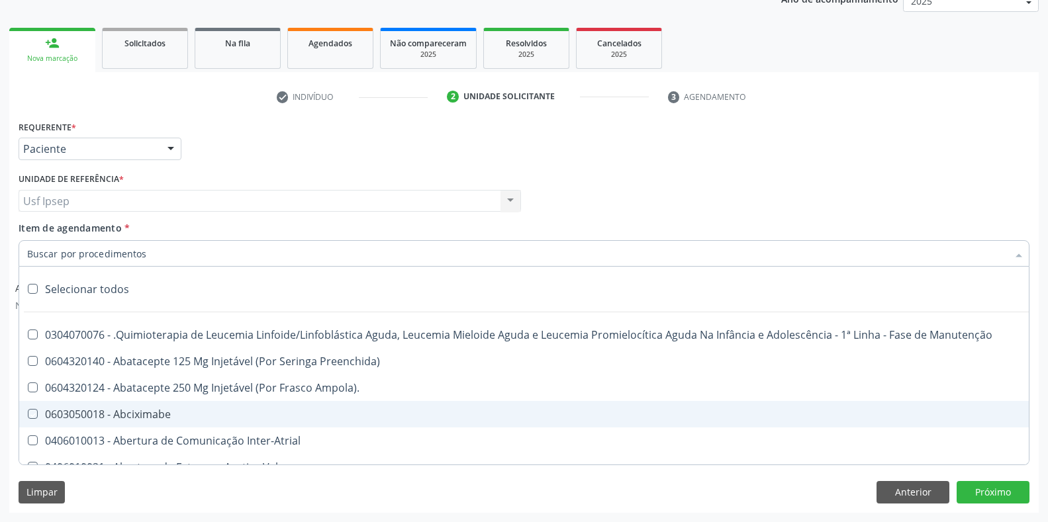
checkbox Amniocentese "true"
checkbox Amnioscopia "true"
checkbox Pulmonares "true"
checkbox Adolescente\) "true"
checkbox Esquerdo "true"
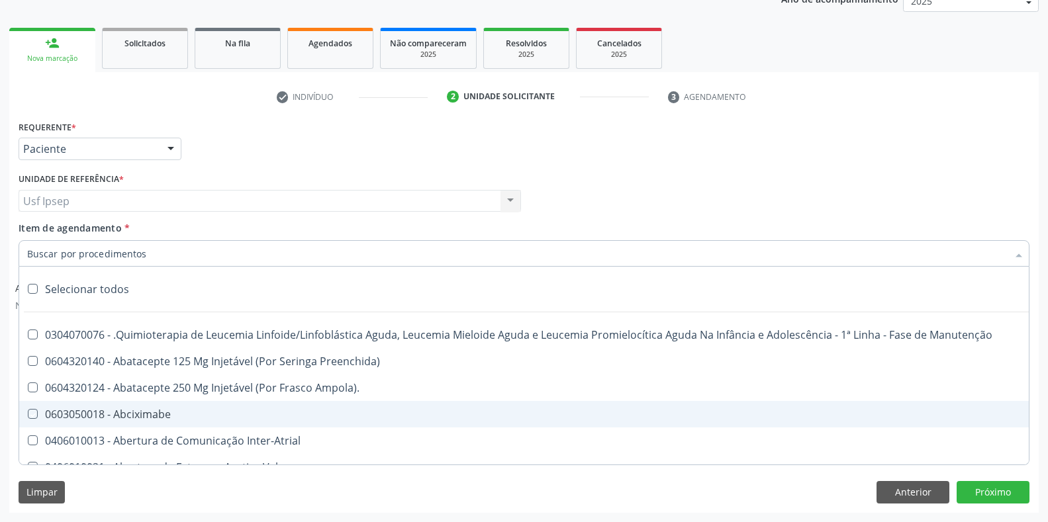
checkbox Adolescente\) "true"
checkbox Inferiores "true"
checkbox Tarso "true"
checkbox Oncologia "true"
checkbox Dedo "true"
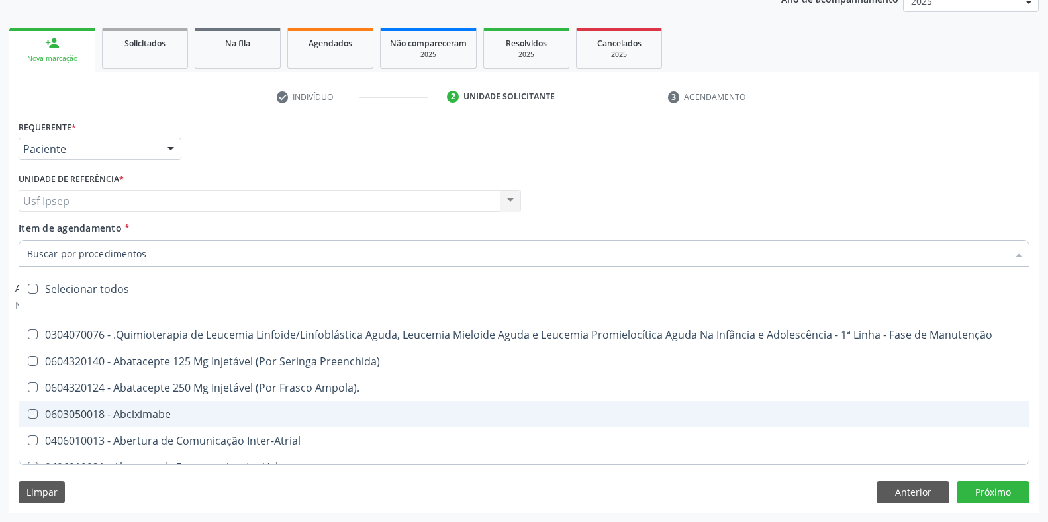
checkbox Oncologia "true"
checkbox Superiores "true"
checkbox Oncologia "true"
checkbox Punho "true"
checkbox Oncologia "true"
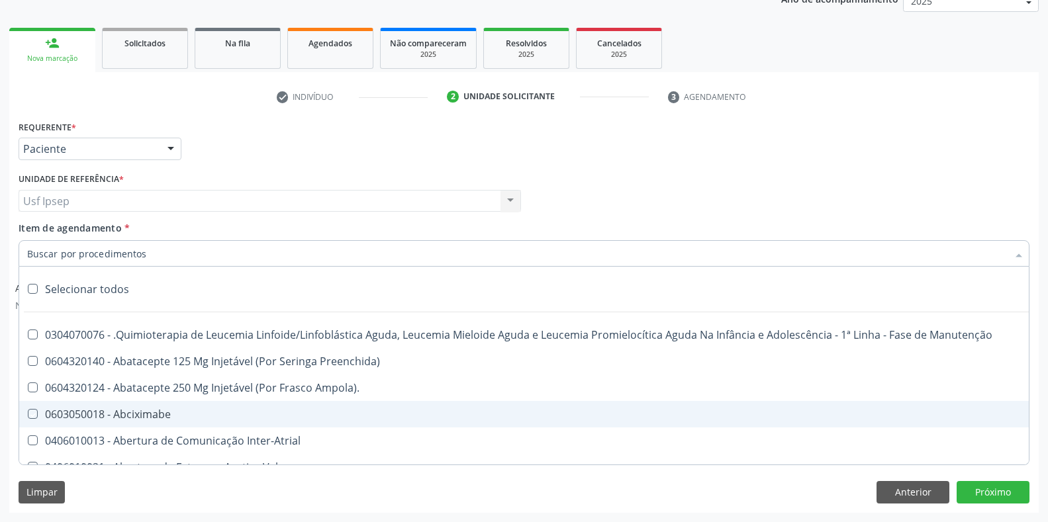
checkbox Reto "true"
checkbox Oncologia "true"
checkbox Pênis "true"
checkbox Oncologia "true"
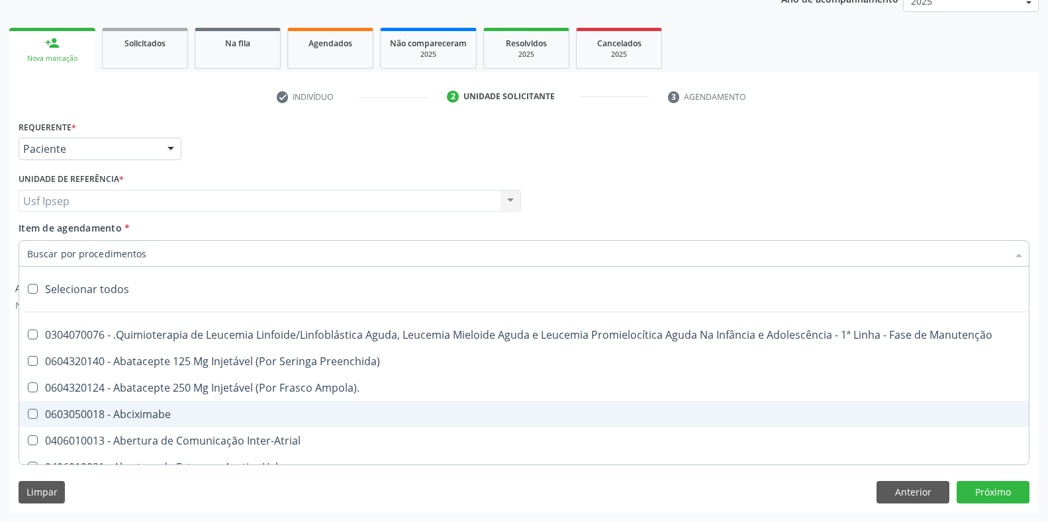
checkbox Normal "true"
checkbox Voz "true"
checkbox Agua "true"
checkbox Solo "true"
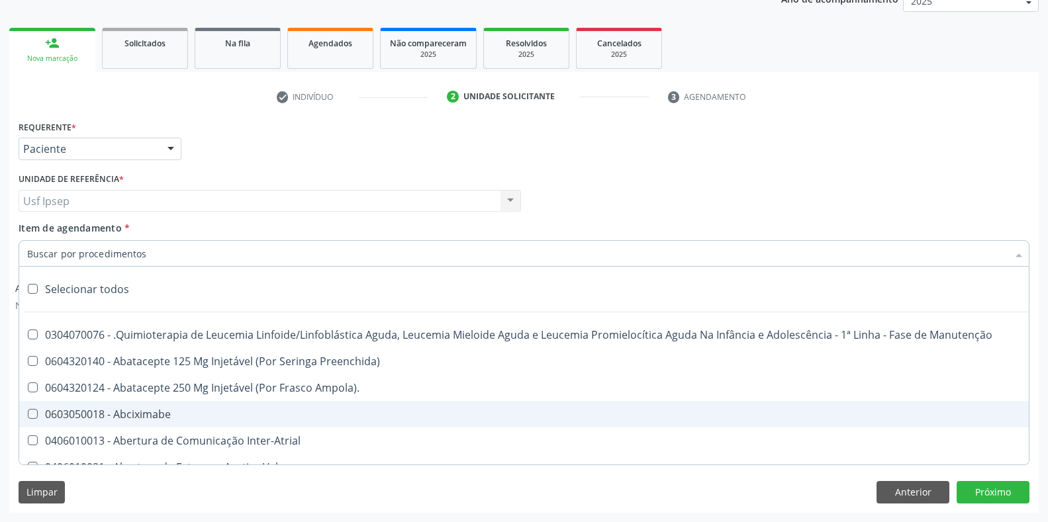
checkbox Urina "true"
checkbox Agua "true"
checkbox Pesados "true"
checkbox Pesticidas "true"
checkbox Bileo-Digestiva "true"
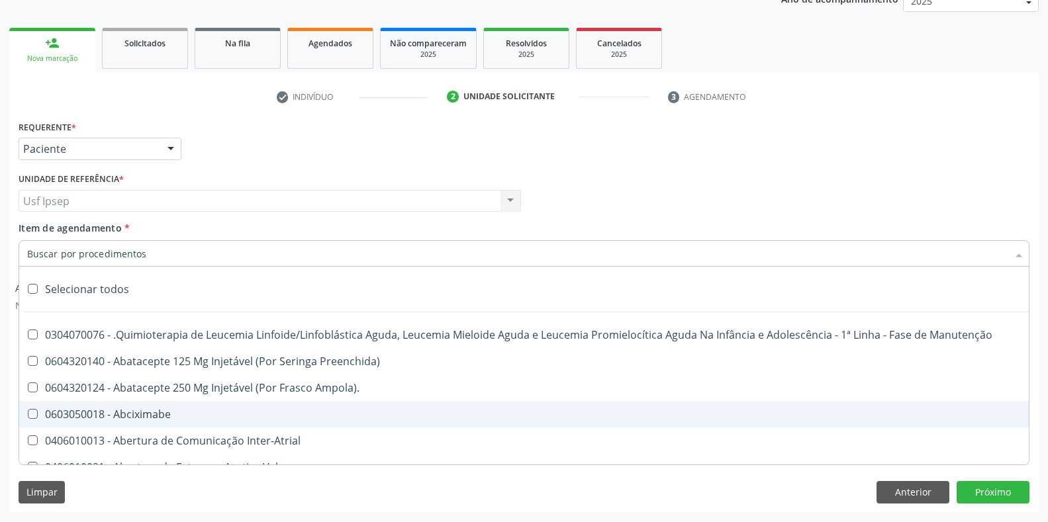
checkbox Oncologia "true"
checkbox Bidirecional "true"
checkbox Adolescente\) "true"
checkbox Total "true"
checkbox Central "true"
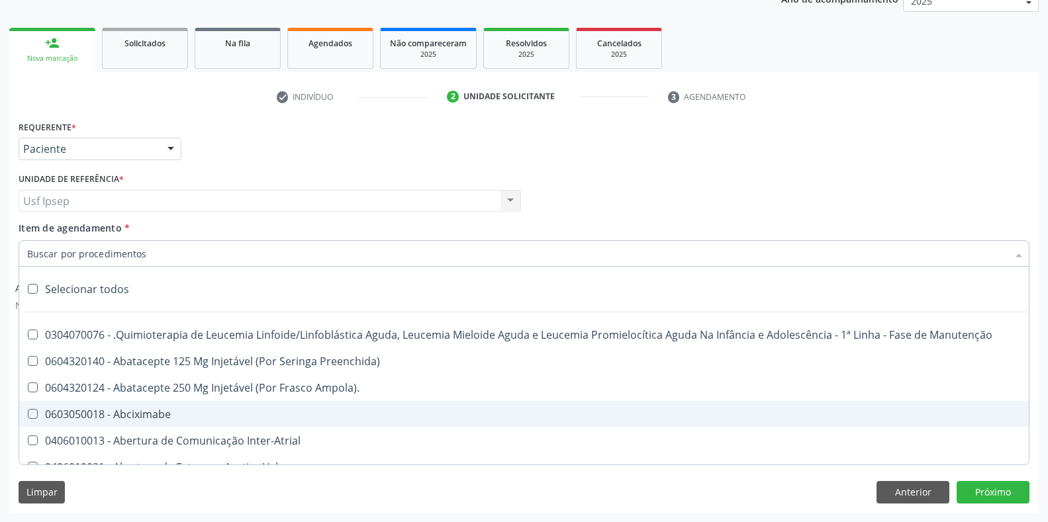
checkbox Linfovenosa "true"
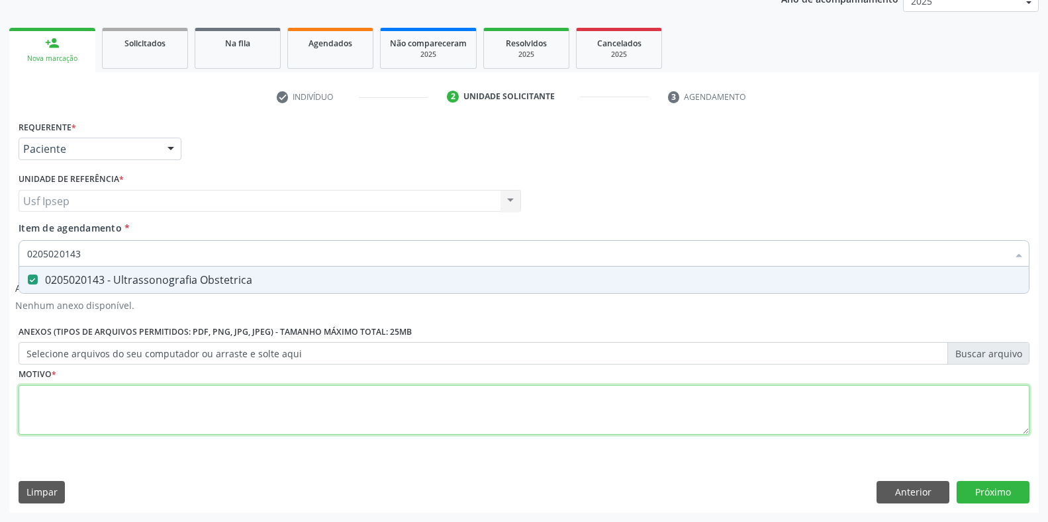
click at [35, 406] on div "Requerente * Paciente Profissional de Saúde Paciente Nenhum resultado encontrad…" at bounding box center [524, 285] width 1011 height 336
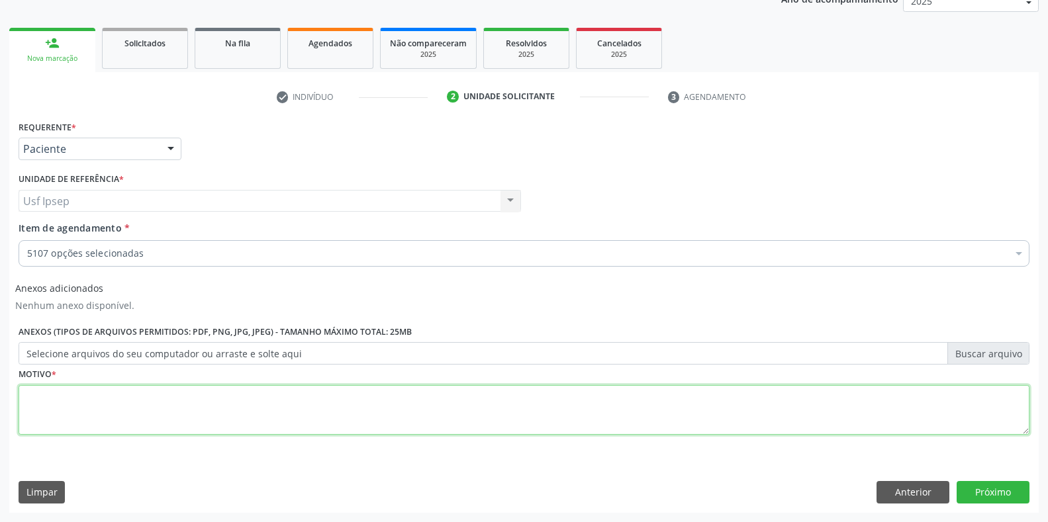
click at [40, 396] on textarea at bounding box center [524, 410] width 1011 height 50
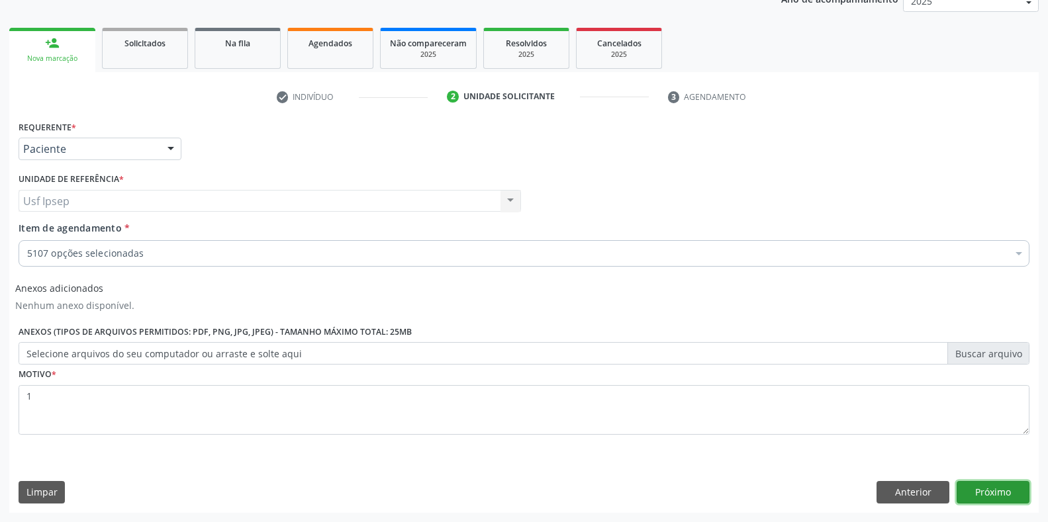
click at [989, 489] on button "Próximo" at bounding box center [992, 492] width 73 height 22
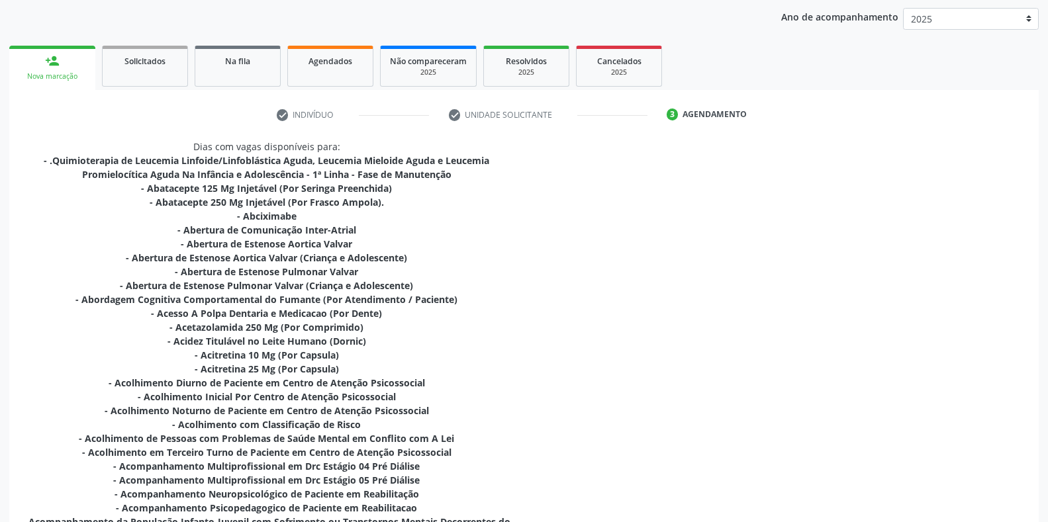
scroll to position [0, 0]
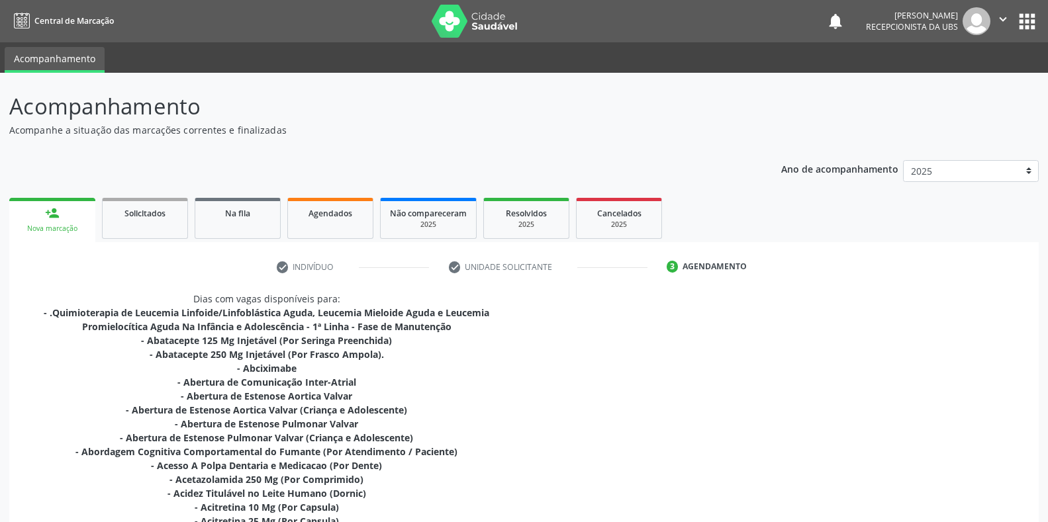
click at [52, 227] on div "Nova marcação" at bounding box center [52, 229] width 67 height 10
click at [318, 212] on span "Agendados" at bounding box center [330, 213] width 44 height 11
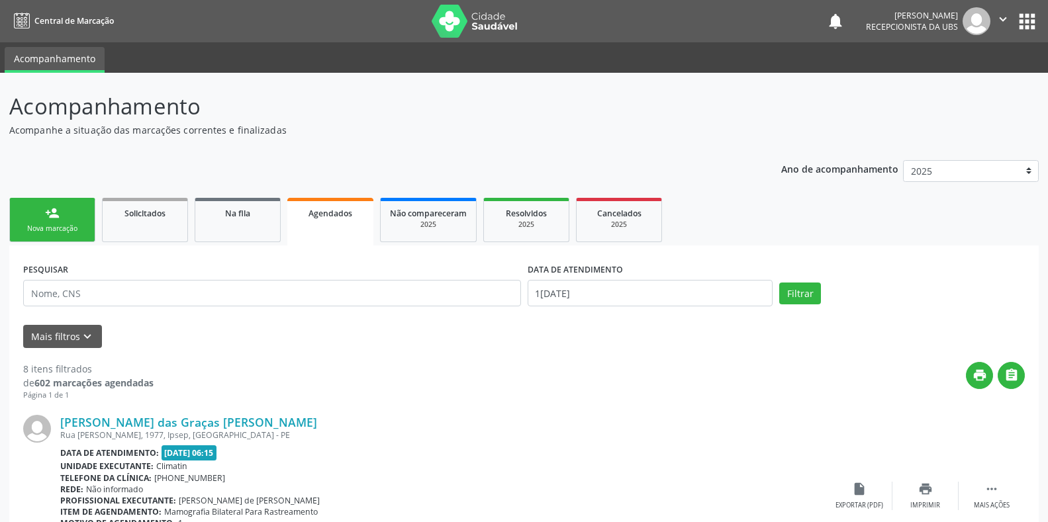
click at [58, 235] on link "person_add Nova marcação" at bounding box center [52, 220] width 86 height 44
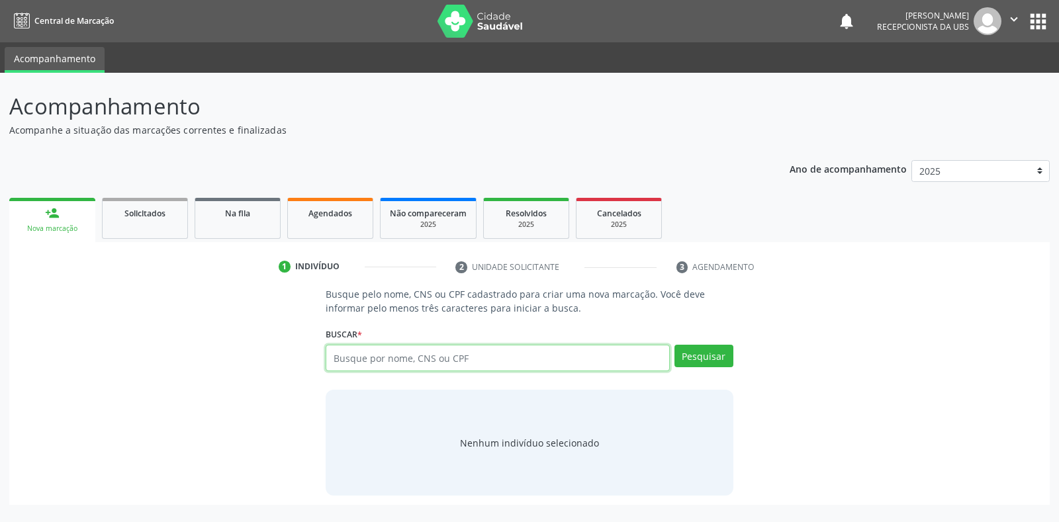
click at [333, 357] on input "text" at bounding box center [497, 358] width 343 height 26
click at [717, 352] on button "Pesquisar" at bounding box center [703, 356] width 59 height 22
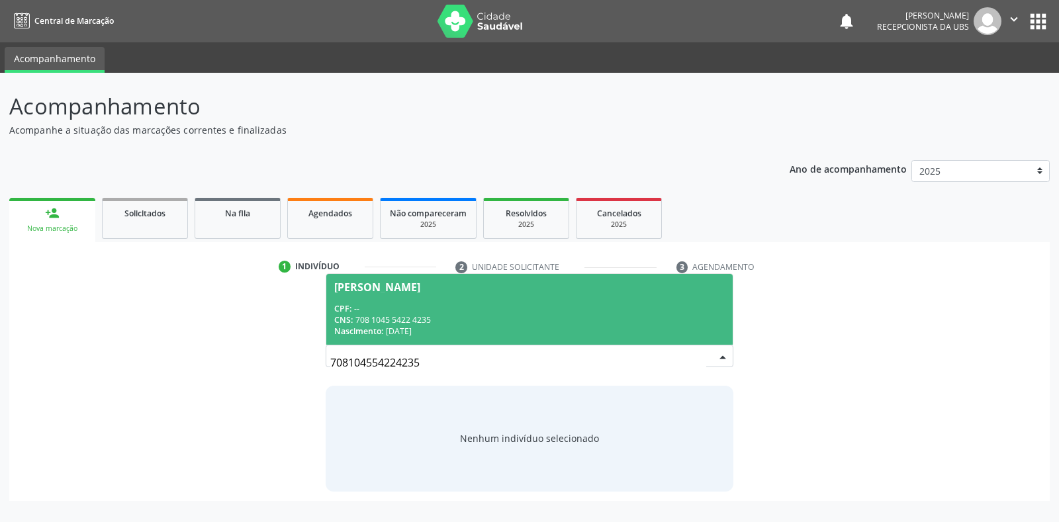
click at [364, 278] on span "[PERSON_NAME] CPF: -- CNS: 708 1045 5422 4235 Nascimento: [DATE]" at bounding box center [529, 309] width 406 height 71
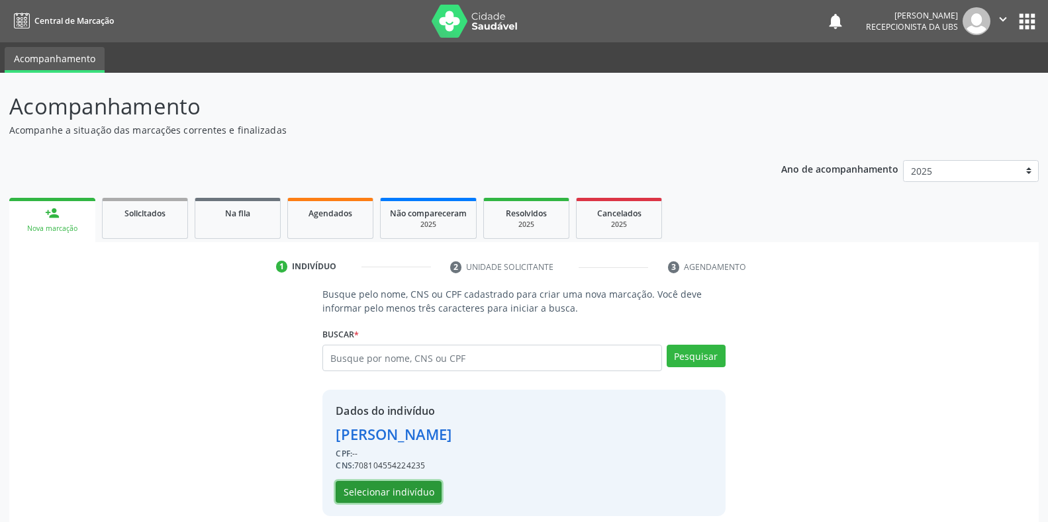
click at [367, 496] on button "Selecionar indivíduo" at bounding box center [389, 492] width 106 height 22
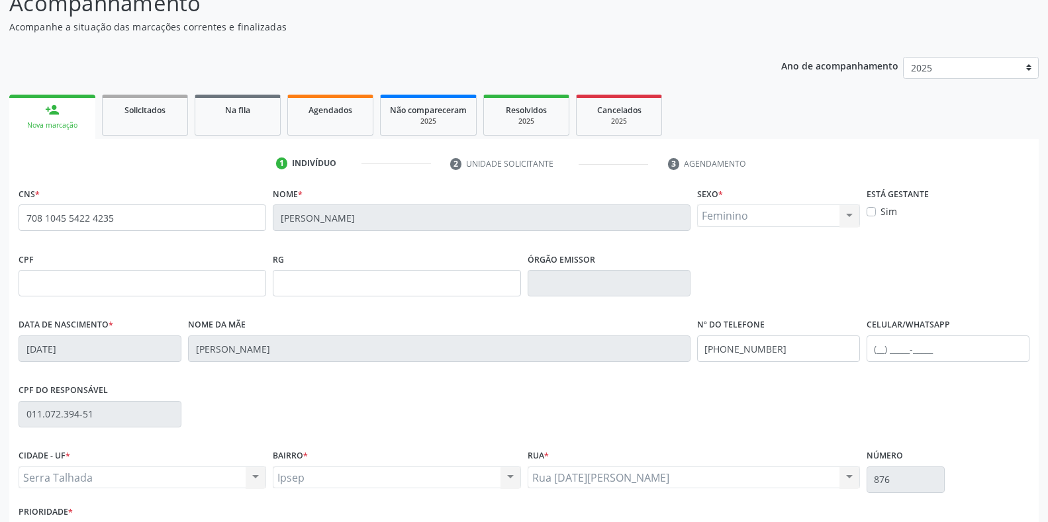
scroll to position [195, 0]
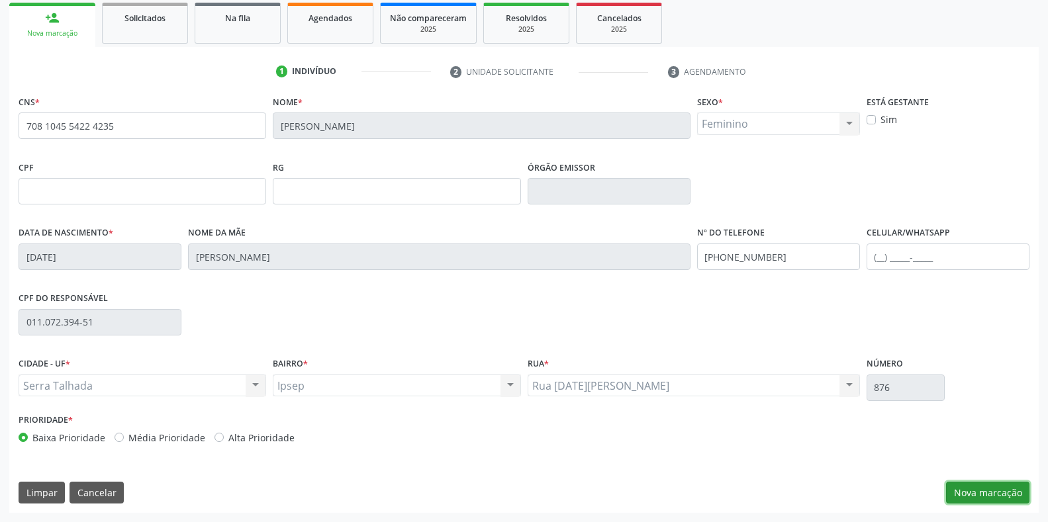
click at [982, 490] on button "Nova marcação" at bounding box center [987, 493] width 83 height 22
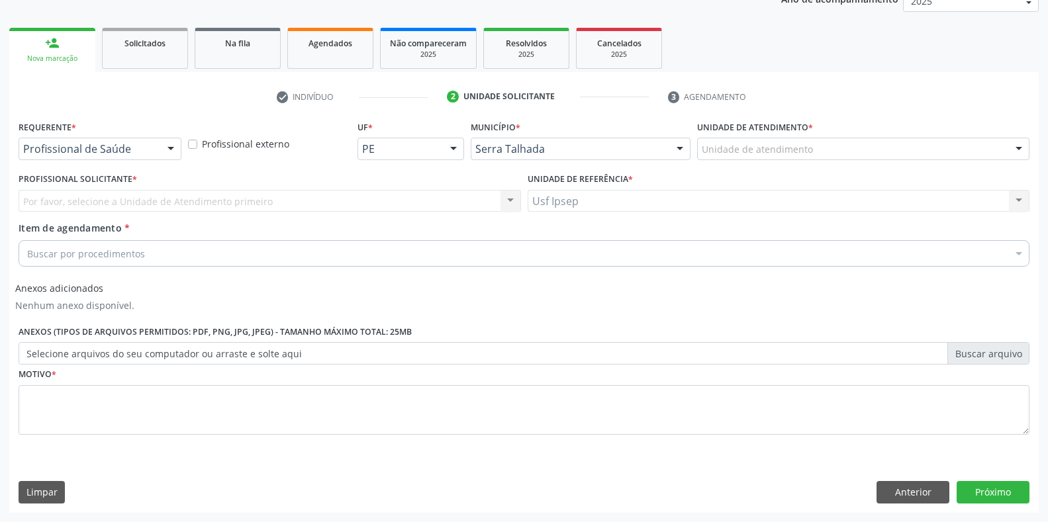
scroll to position [170, 0]
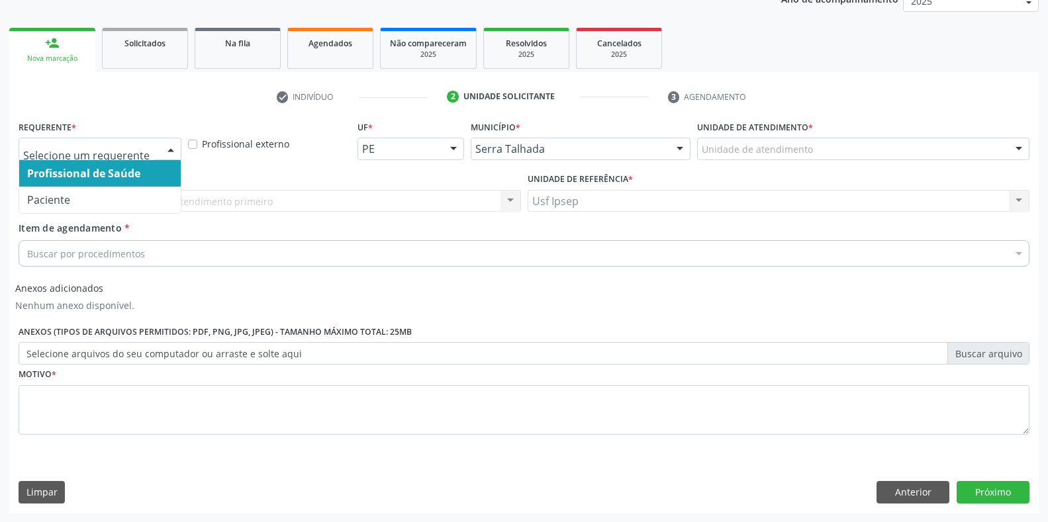
click at [175, 143] on div at bounding box center [171, 149] width 20 height 22
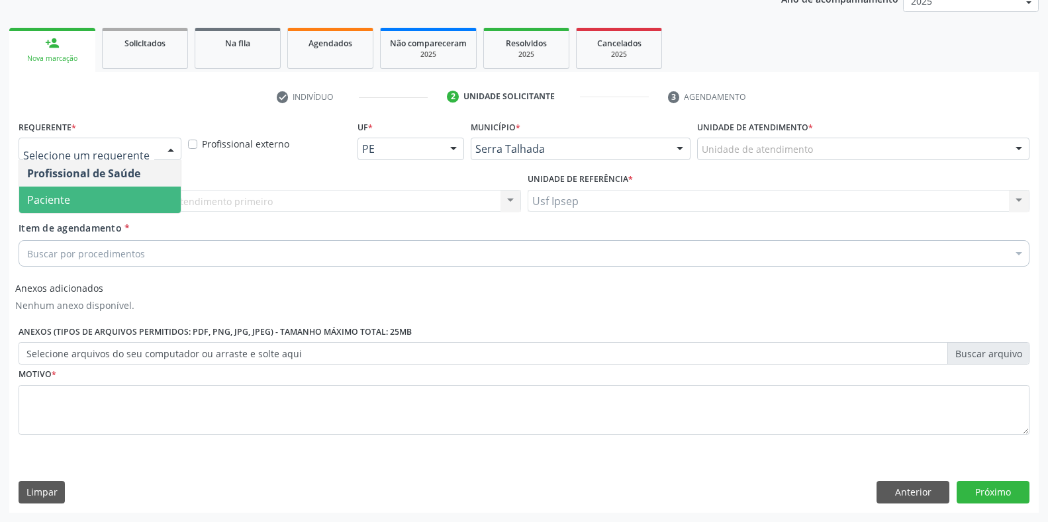
click at [93, 208] on span "Paciente" at bounding box center [99, 200] width 161 height 26
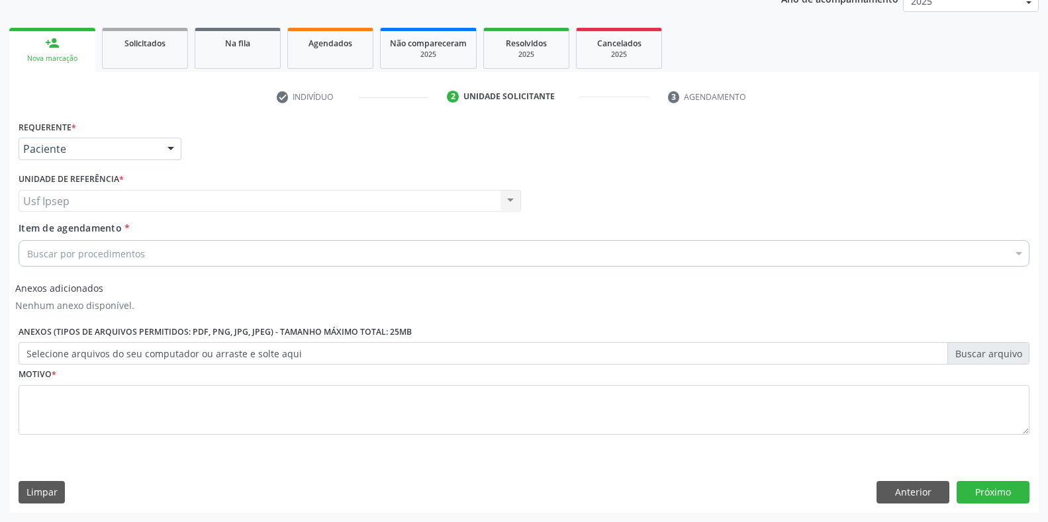
click at [45, 240] on div "Item de agendamento * Buscar por procedimentos Selecionar todos 0304070076 - .Q…" at bounding box center [524, 242] width 1011 height 42
click at [46, 224] on span "Item de agendamento" at bounding box center [70, 228] width 103 height 13
click at [27, 240] on input "Item de agendamento *" at bounding box center [27, 253] width 0 height 26
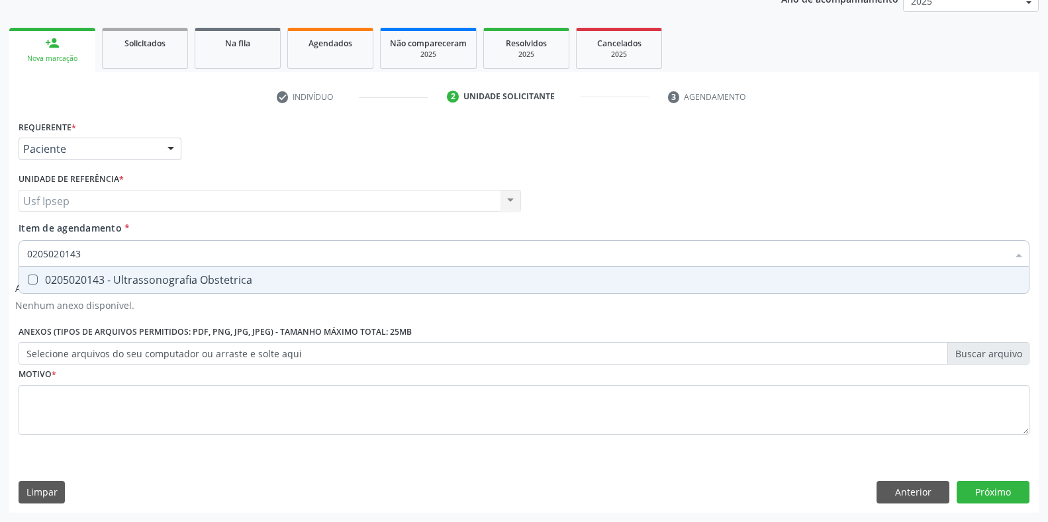
click at [28, 274] on span "0205020143 - Ultrassonografia Obstetrica" at bounding box center [523, 280] width 1009 height 26
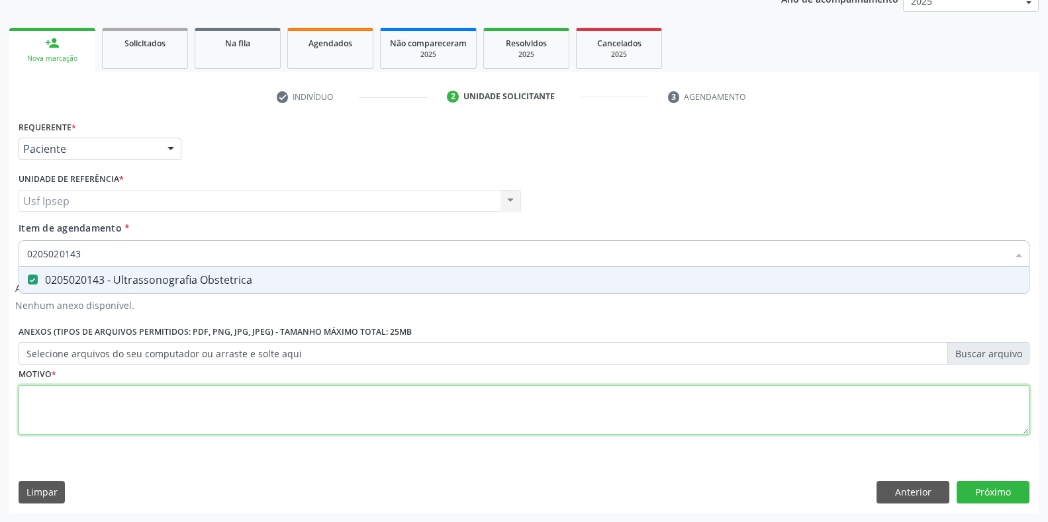
click at [48, 411] on div "Requerente * Paciente Profissional de Saúde Paciente Nenhum resultado encontrad…" at bounding box center [524, 285] width 1011 height 336
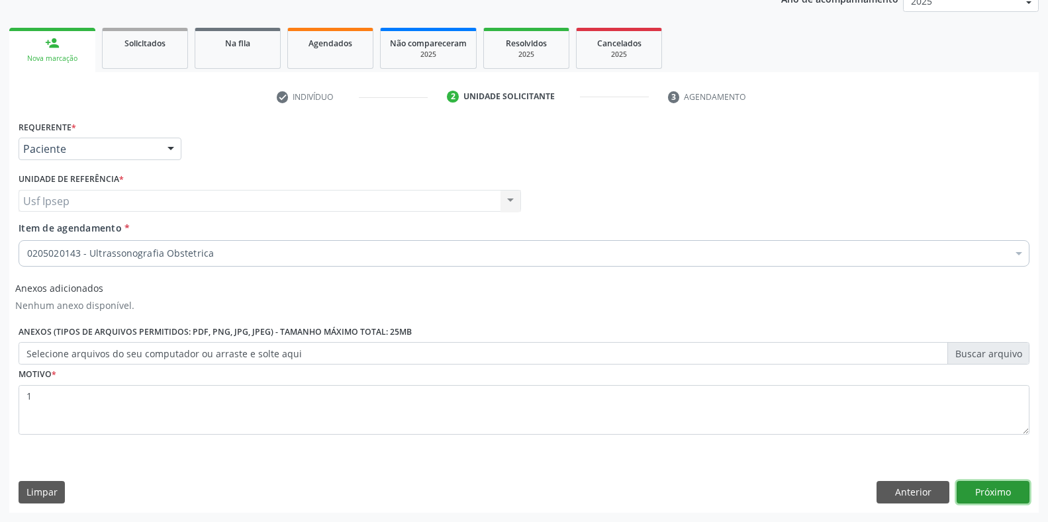
click at [995, 485] on button "Próximo" at bounding box center [992, 492] width 73 height 22
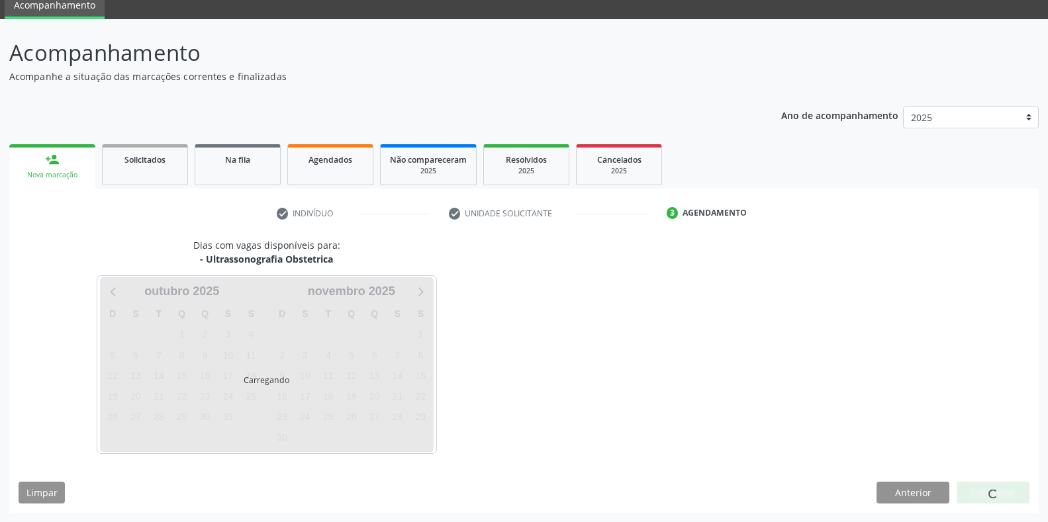
scroll to position [54, 0]
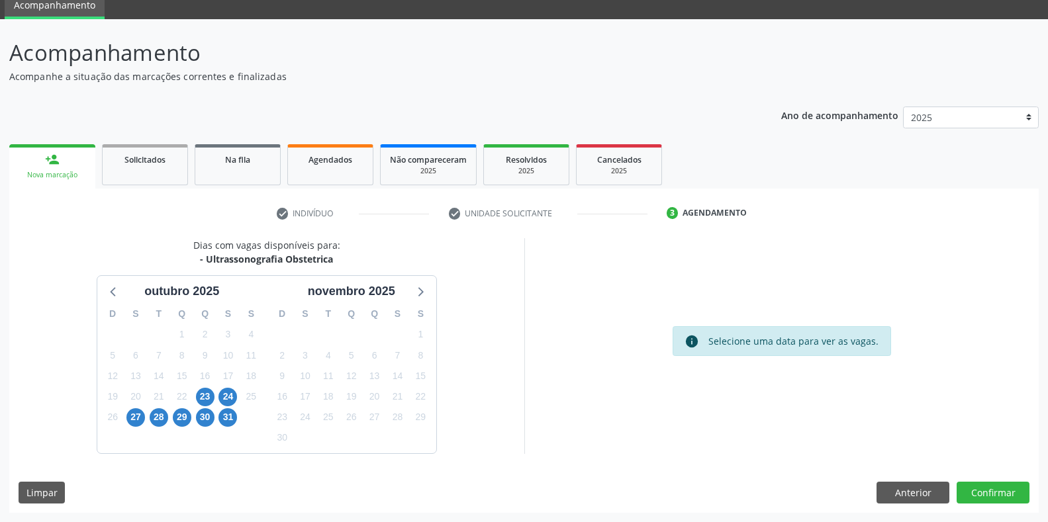
click at [203, 406] on div "23" at bounding box center [205, 396] width 19 height 21
click at [200, 401] on span "23" at bounding box center [205, 397] width 19 height 19
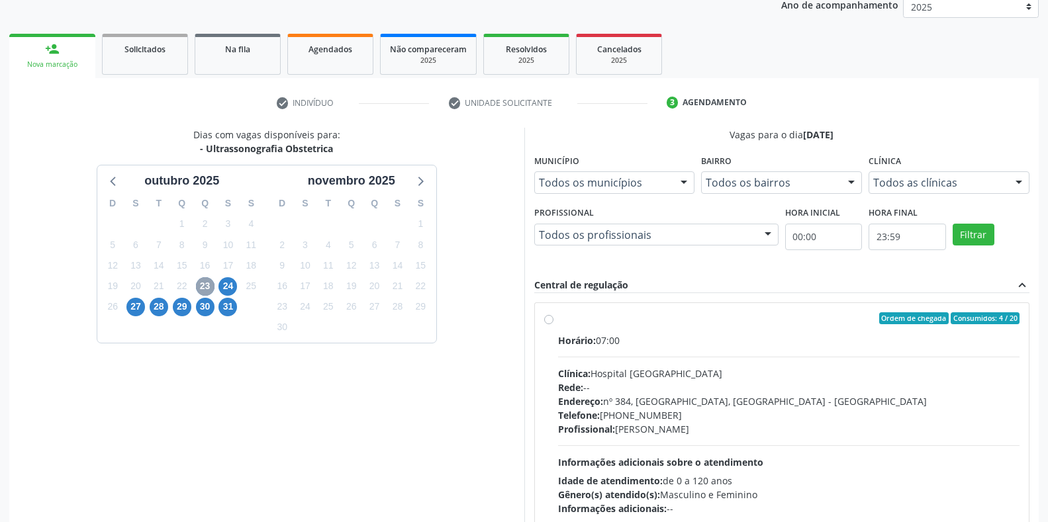
scroll to position [245, 0]
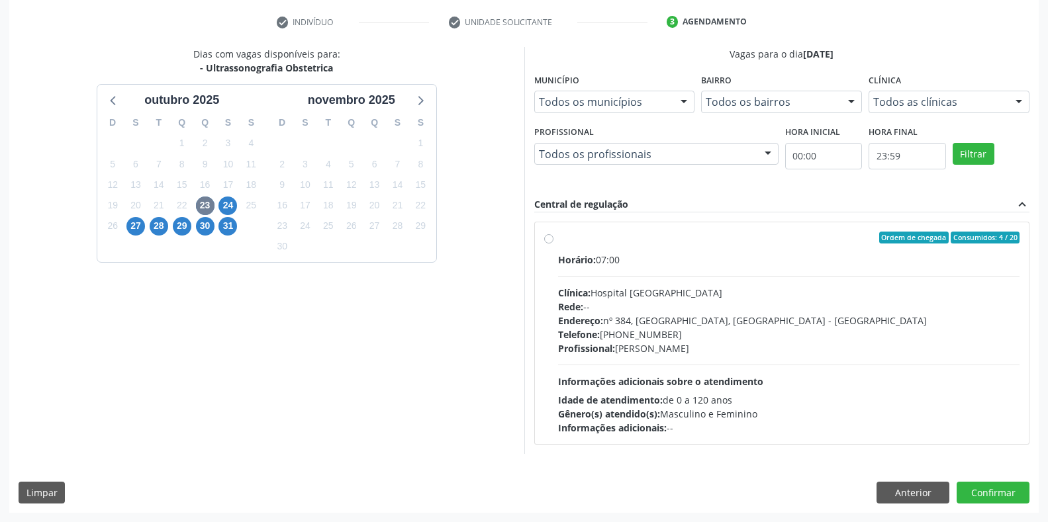
click at [558, 237] on label "Ordem de chegada Consumidos: 4 / 20 Horário: 07:00 Clínica: Hospital [GEOGRAPHI…" at bounding box center [789, 333] width 462 height 203
click at [551, 237] on input "Ordem de chegada Consumidos: 4 / 20 Horário: 07:00 Clínica: Hospital [GEOGRAPHI…" at bounding box center [548, 238] width 9 height 12
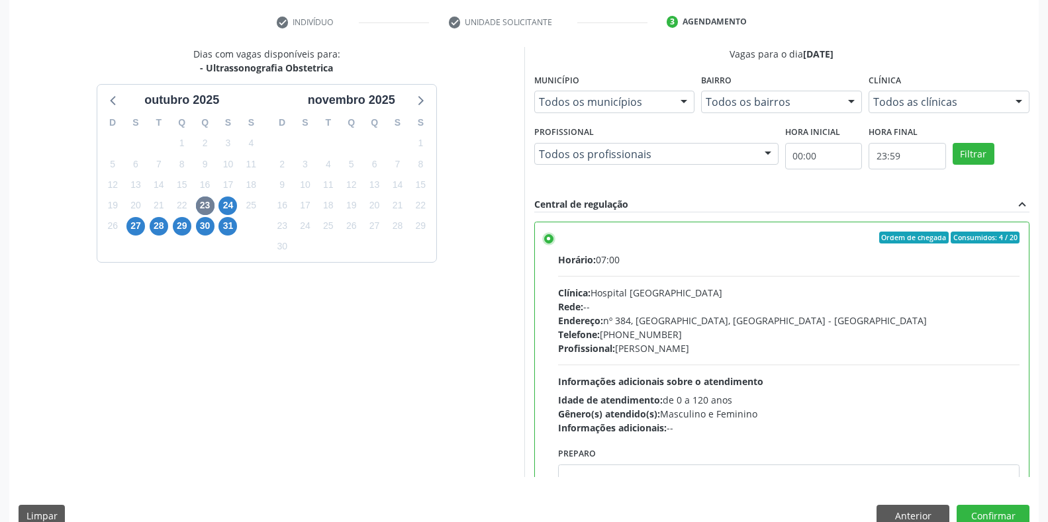
scroll to position [66, 0]
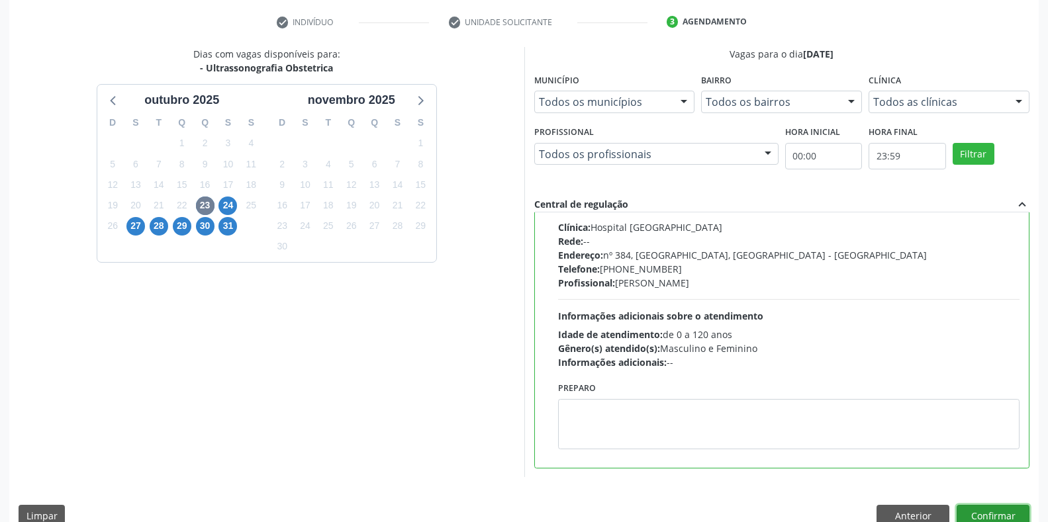
click at [1009, 511] on button "Confirmar" at bounding box center [992, 516] width 73 height 22
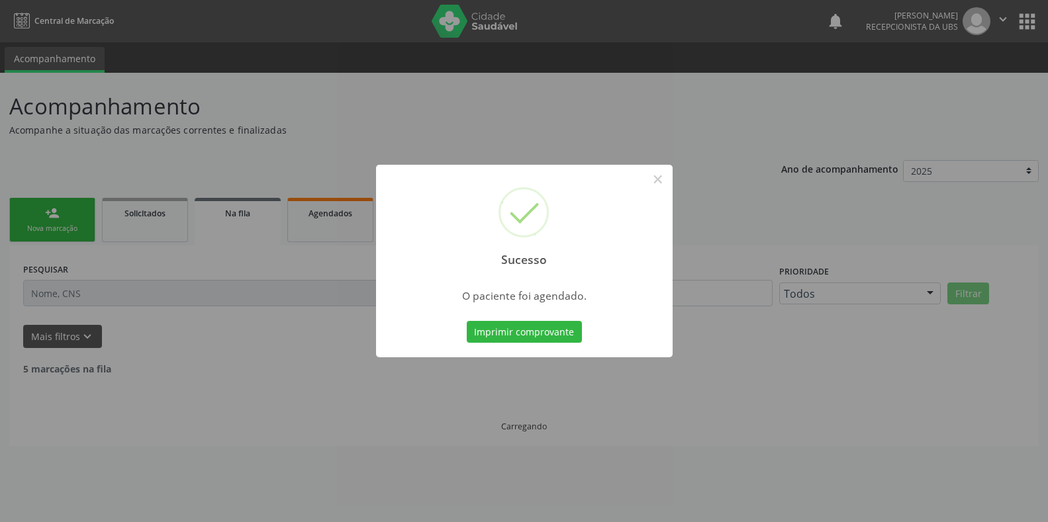
scroll to position [0, 0]
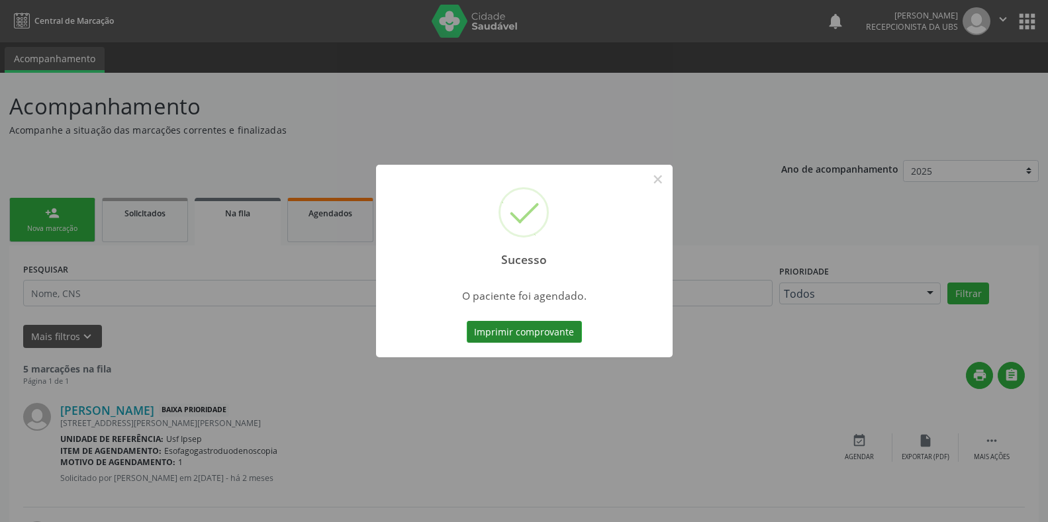
click at [490, 333] on button "Imprimir comprovante" at bounding box center [524, 332] width 115 height 22
